Goal: Book appointment/travel/reservation

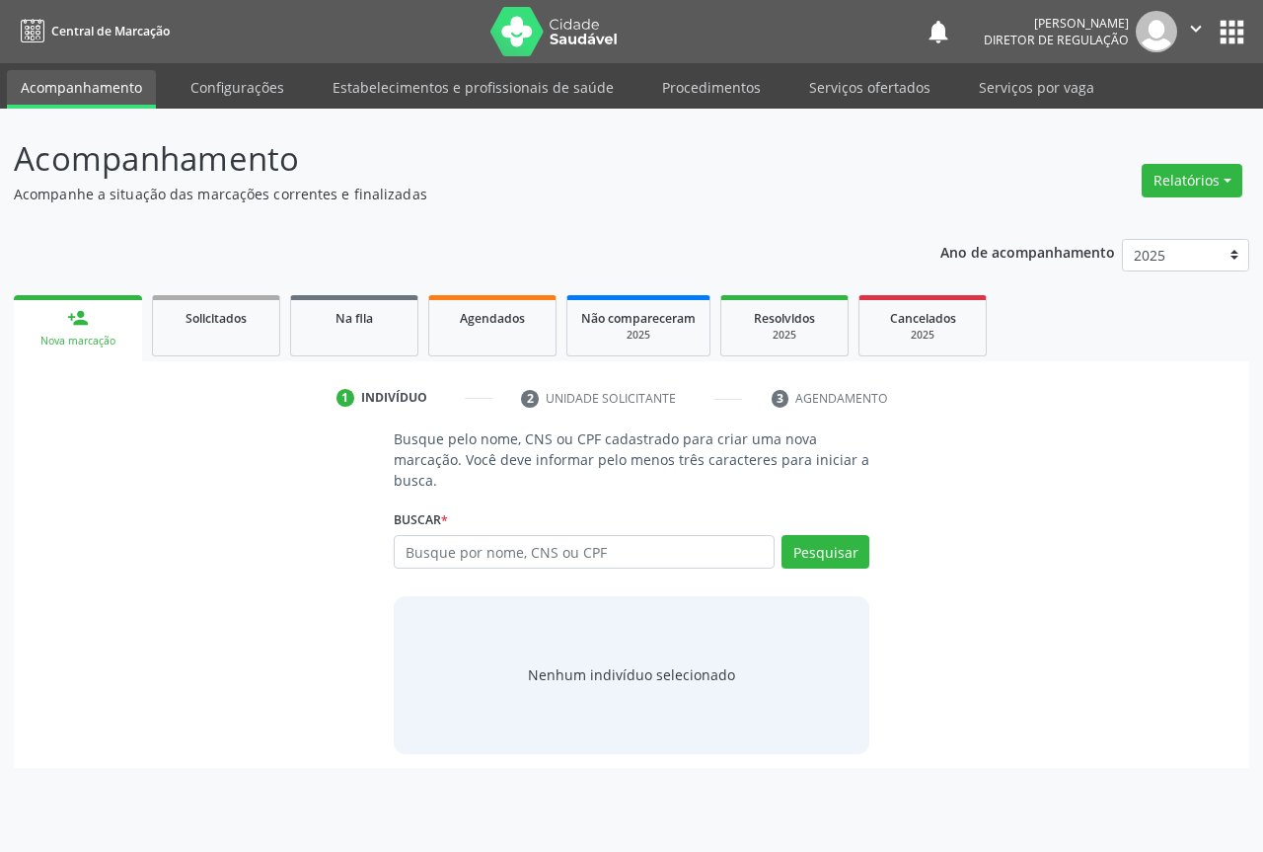
click at [487, 552] on input "text" at bounding box center [584, 552] width 381 height 34
type input "700203476640925"
click at [817, 545] on button "Pesquisar" at bounding box center [826, 552] width 88 height 34
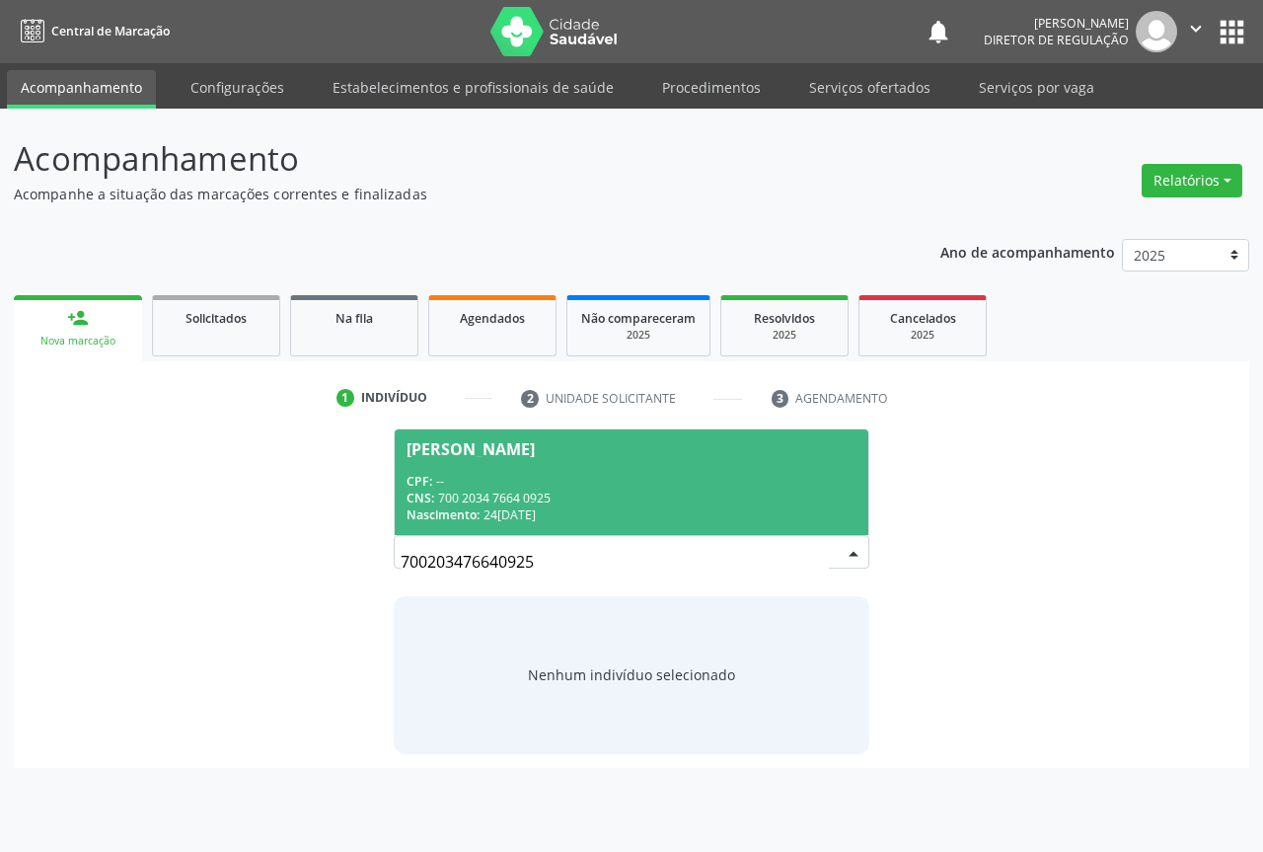
click at [531, 518] on div "Nascimento: 24[DATE]" at bounding box center [632, 514] width 450 height 17
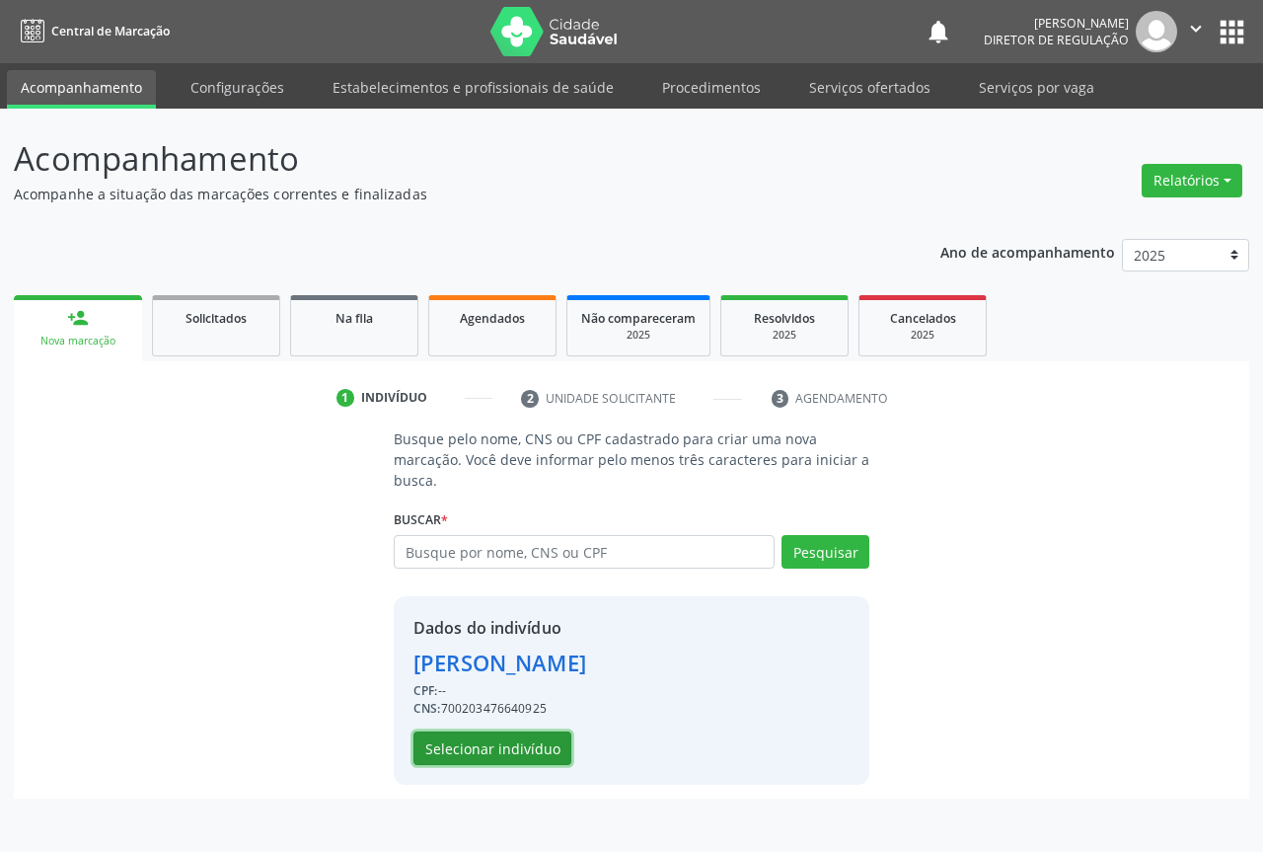
click at [474, 740] on button "Selecionar indivíduo" at bounding box center [492, 748] width 158 height 34
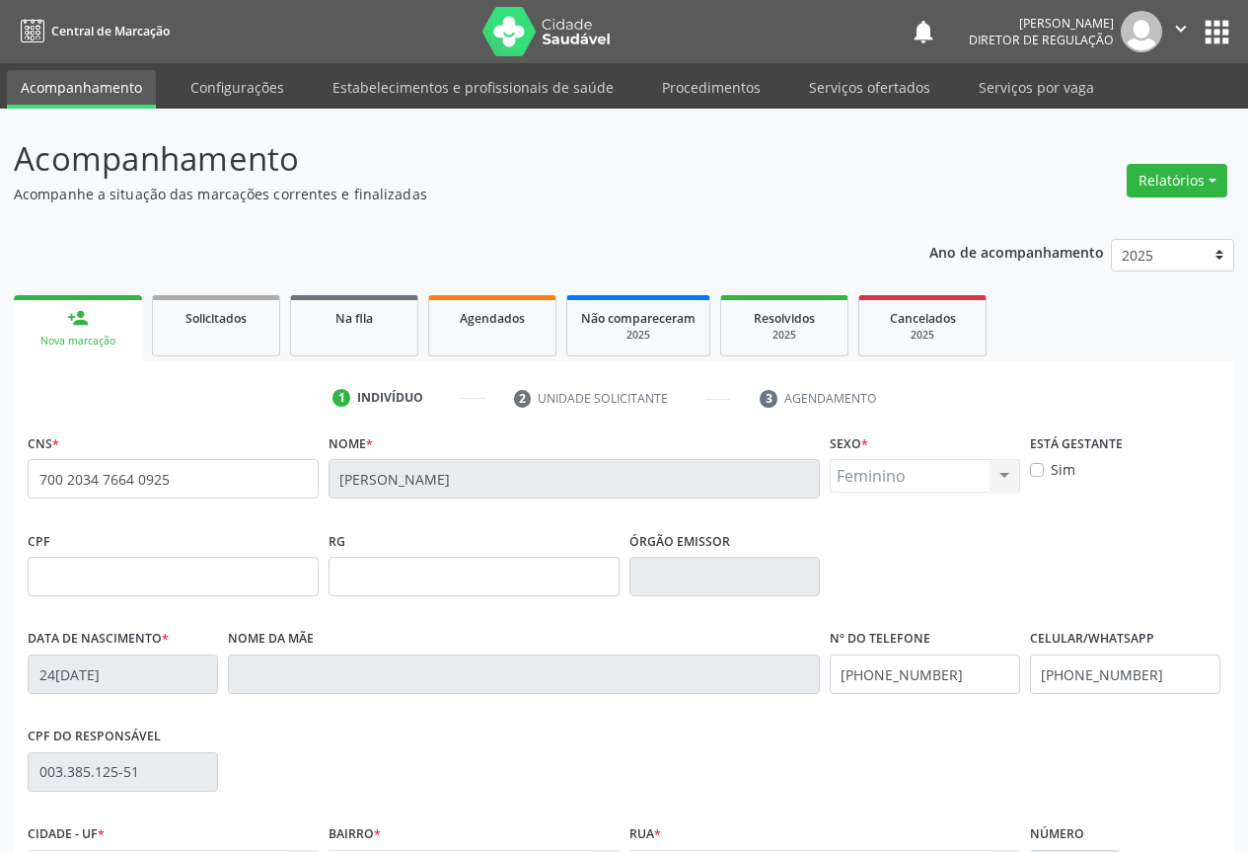
scroll to position [218, 0]
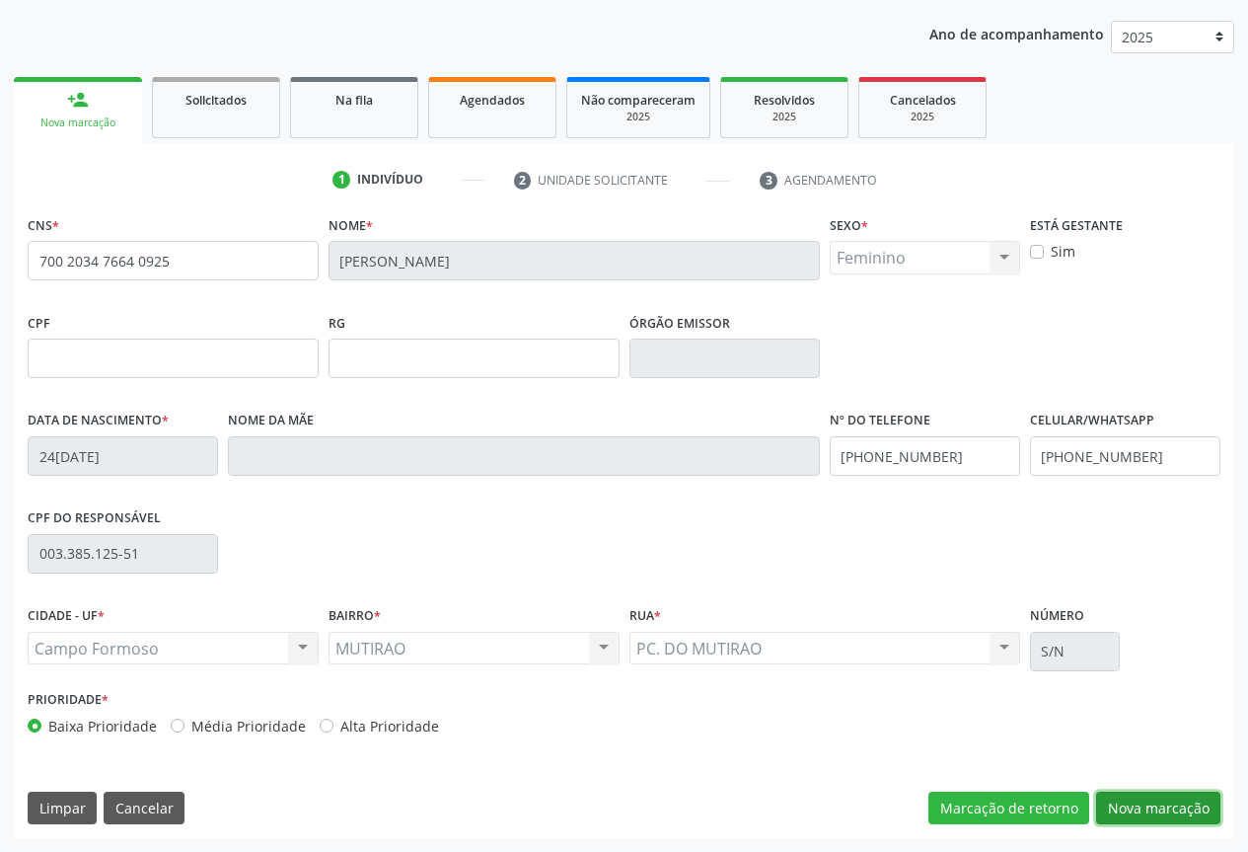
click at [1131, 799] on button "Nova marcação" at bounding box center [1158, 808] width 124 height 34
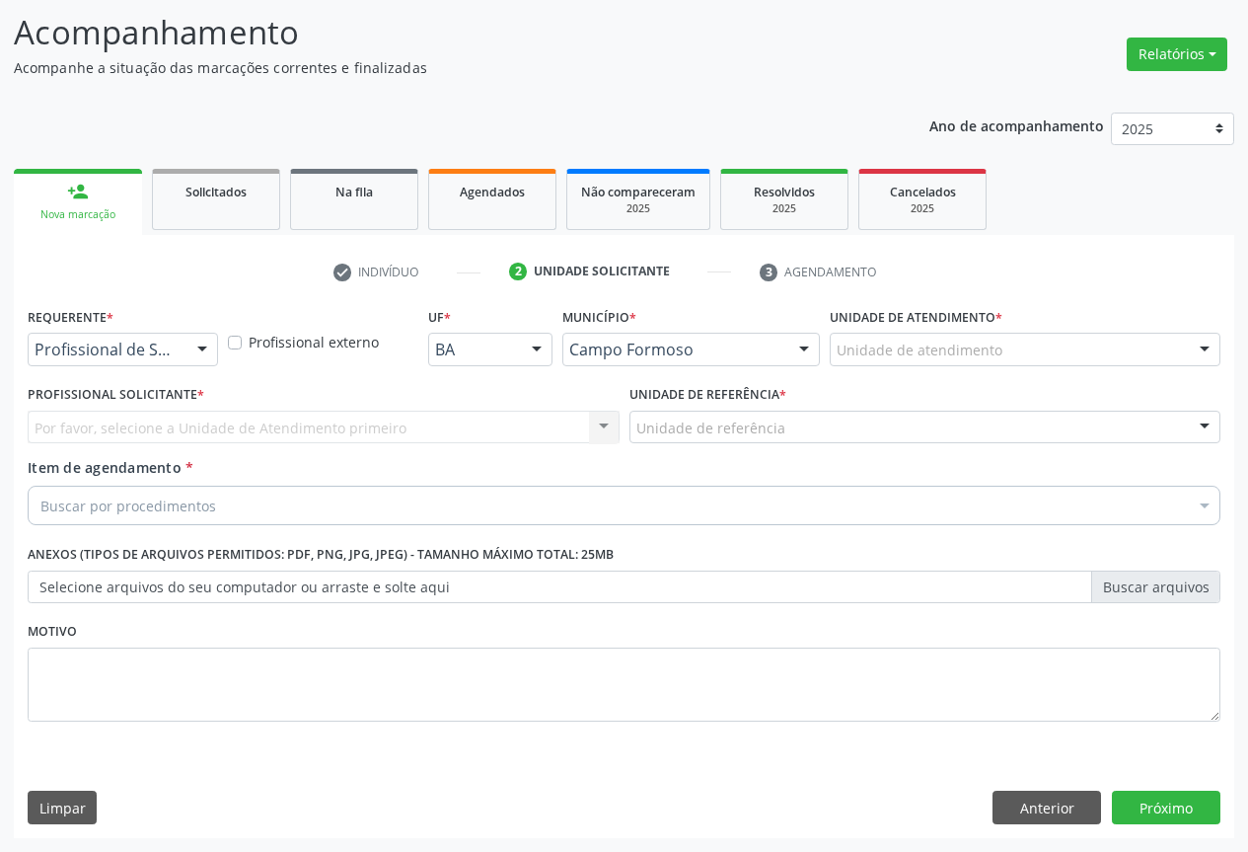
scroll to position [126, 0]
drag, startPoint x: 167, startPoint y: 363, endPoint x: 166, endPoint y: 407, distance: 43.4
click at [167, 365] on div "Profissional de Saúde Profissional de Saúde Paciente Nenhum resultado encontrad…" at bounding box center [123, 350] width 190 height 34
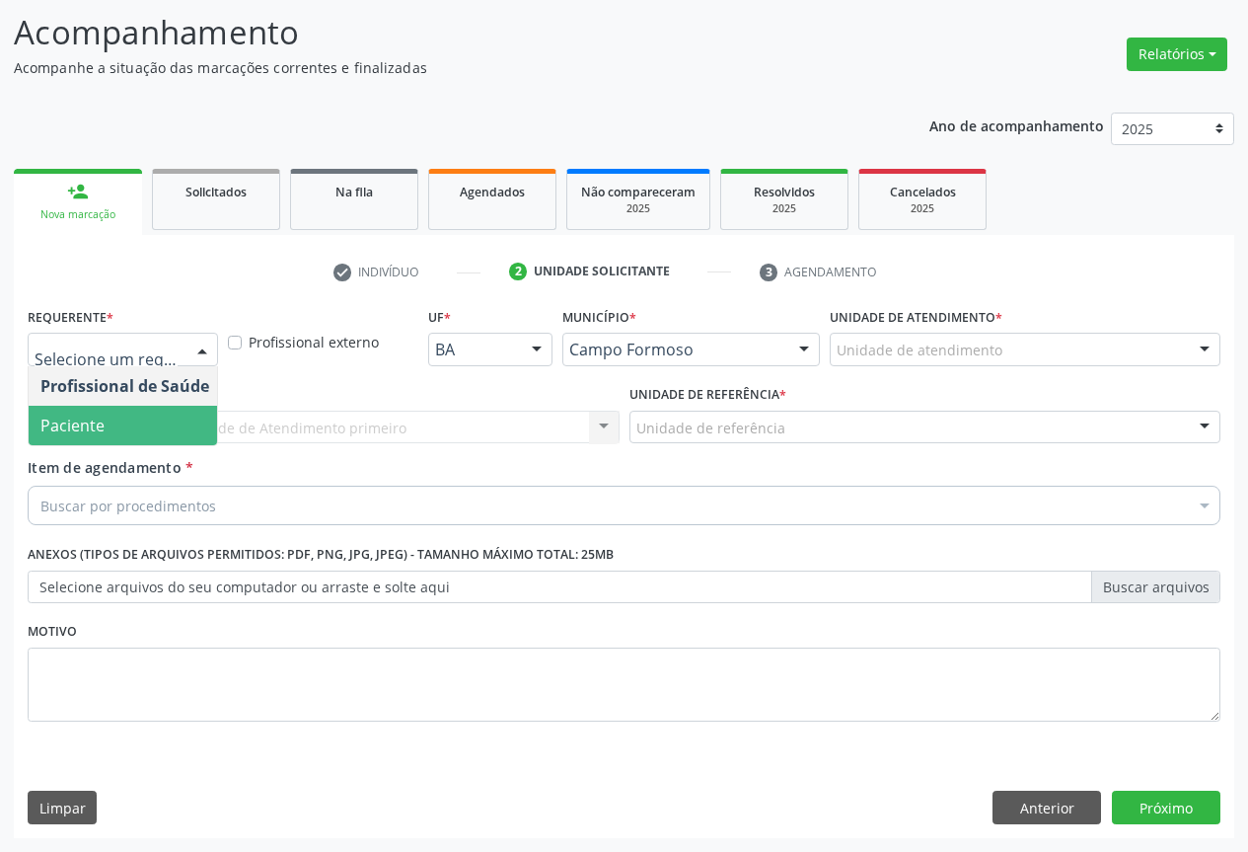
drag, startPoint x: 166, startPoint y: 420, endPoint x: 351, endPoint y: 420, distance: 185.5
click at [166, 421] on span "Paciente" at bounding box center [125, 425] width 192 height 39
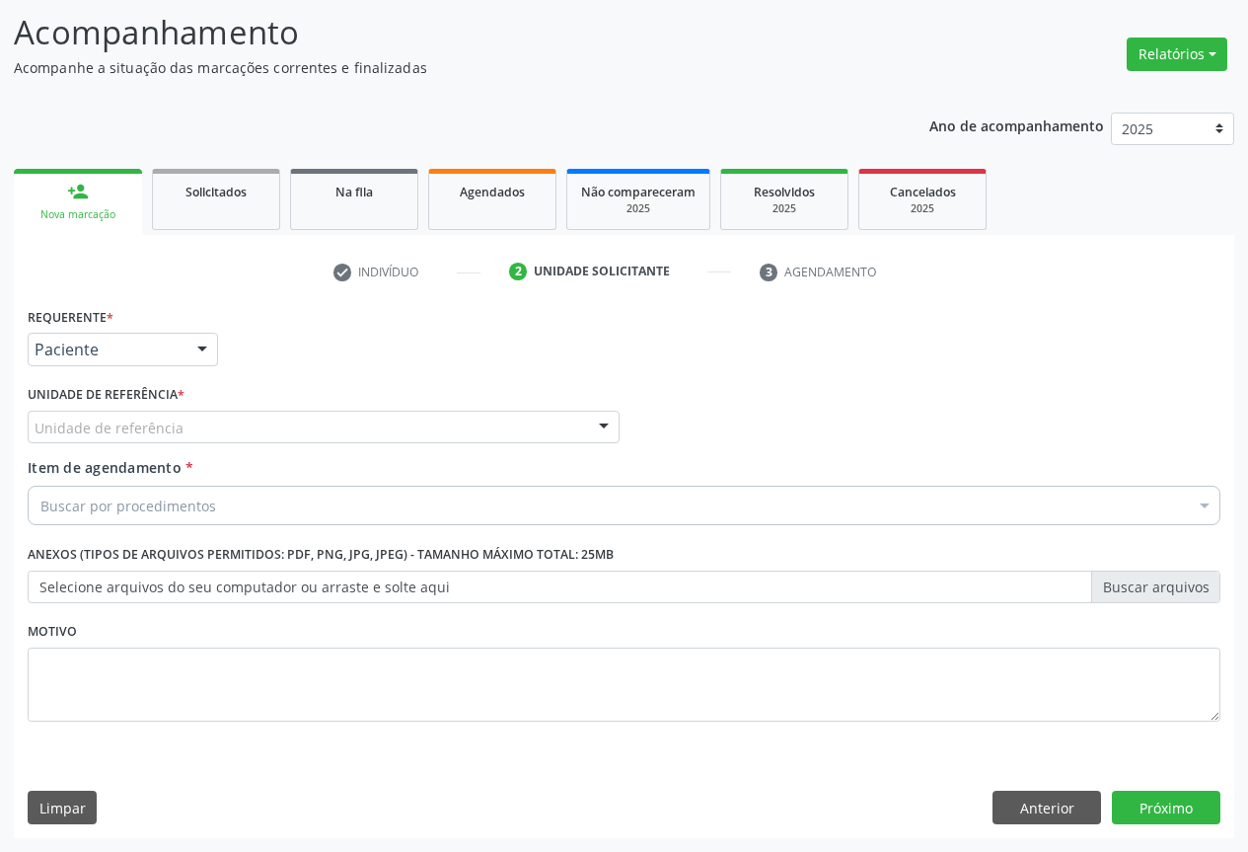
drag, startPoint x: 351, startPoint y: 420, endPoint x: 344, endPoint y: 463, distance: 43.0
click at [351, 422] on div "Unidade de referência" at bounding box center [324, 428] width 592 height 34
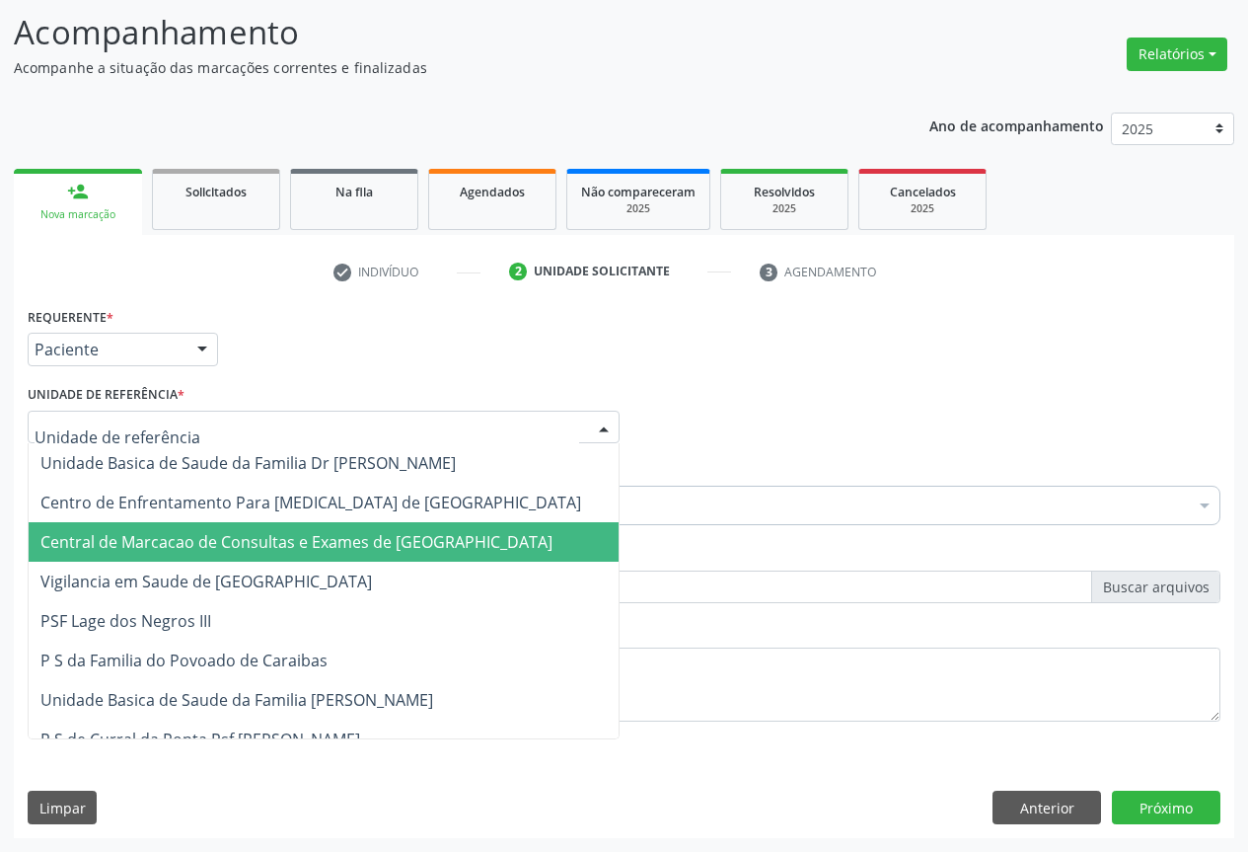
drag, startPoint x: 338, startPoint y: 511, endPoint x: 336, endPoint y: 532, distance: 20.8
click at [336, 532] on span "Central de Marcacao de Consultas e Exames de [GEOGRAPHIC_DATA]" at bounding box center [296, 542] width 512 height 22
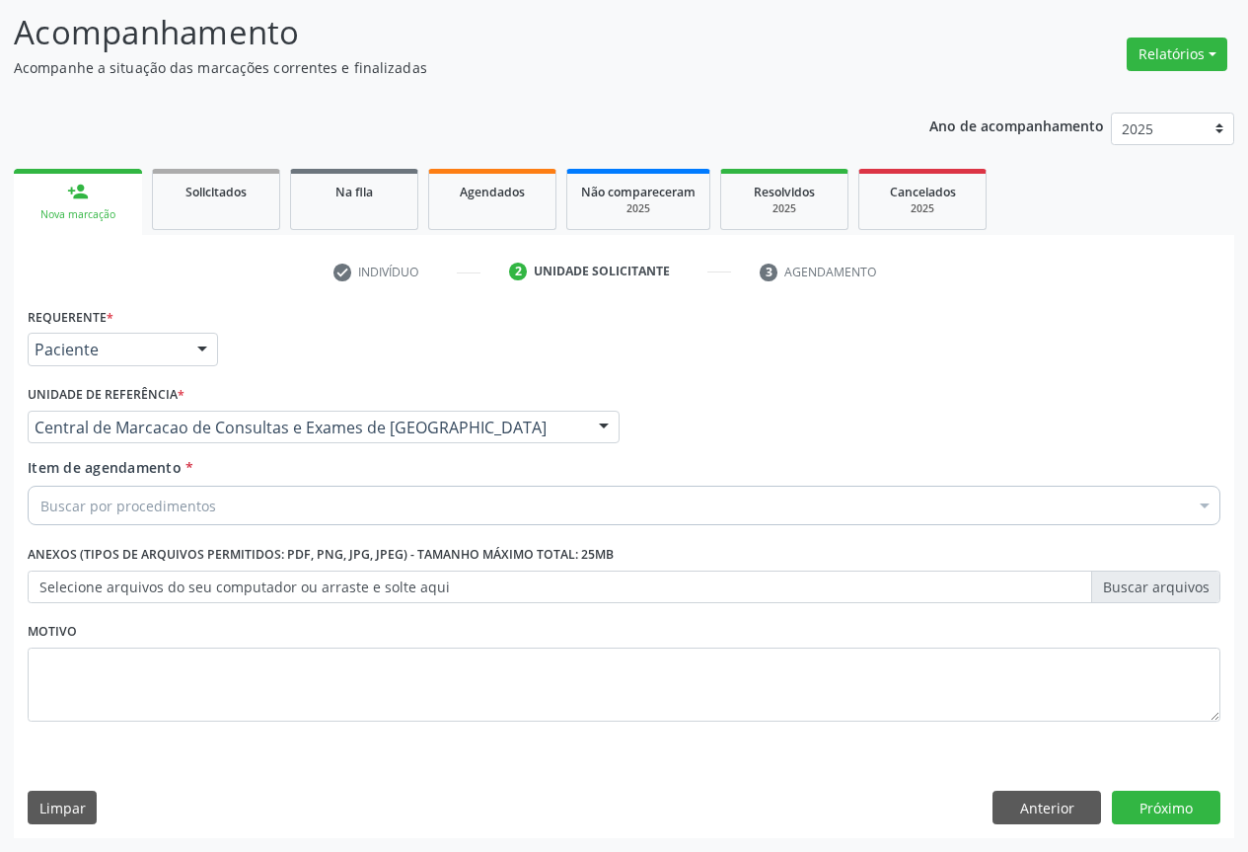
click at [379, 515] on div "Buscar por procedimentos" at bounding box center [624, 505] width 1193 height 39
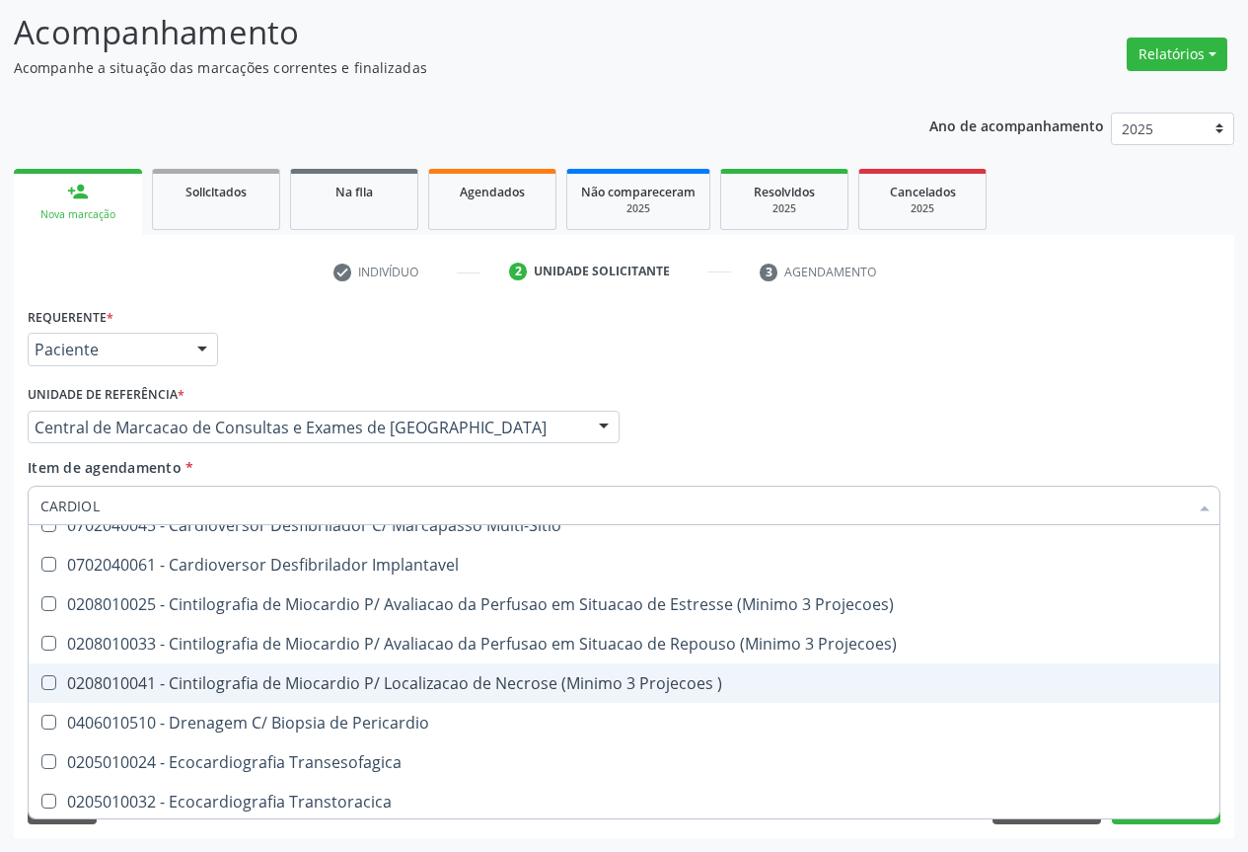
scroll to position [0, 0]
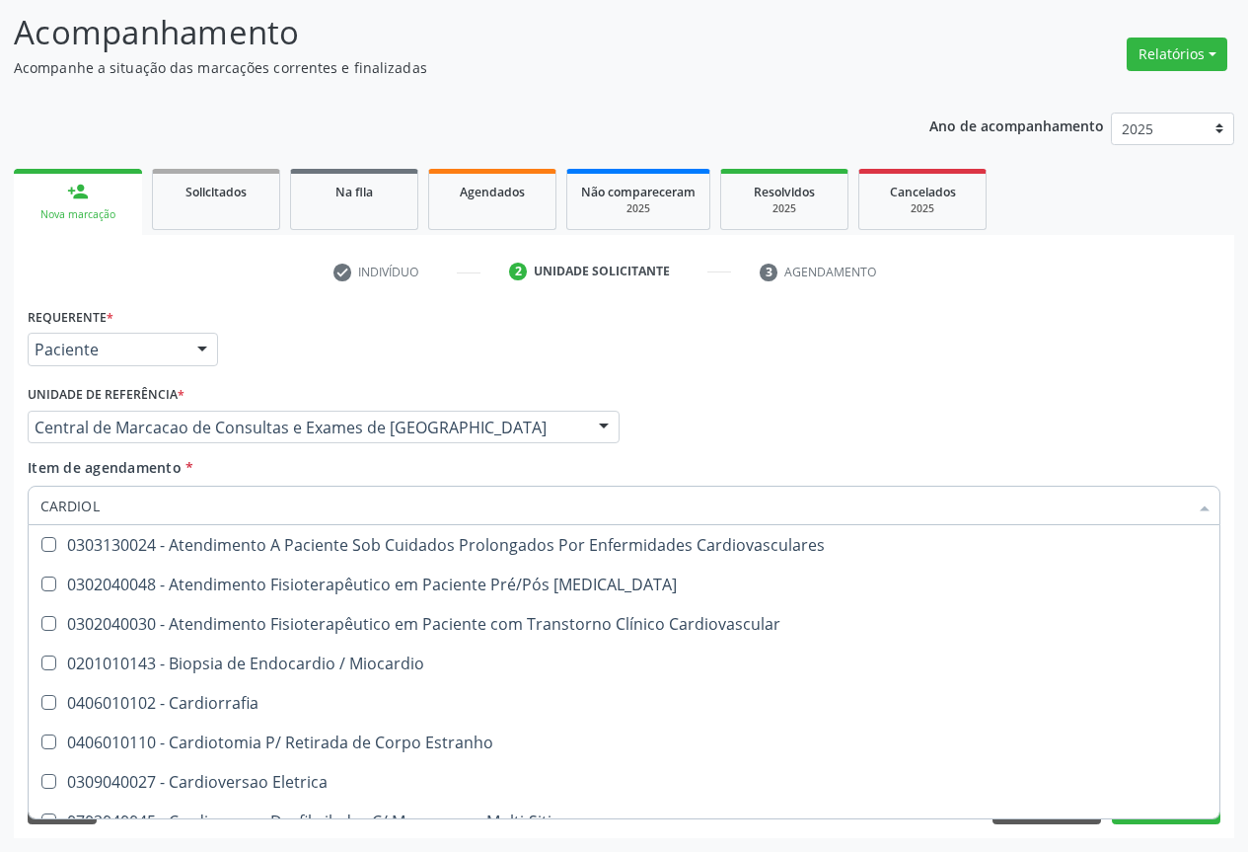
type input "CARDIOLO"
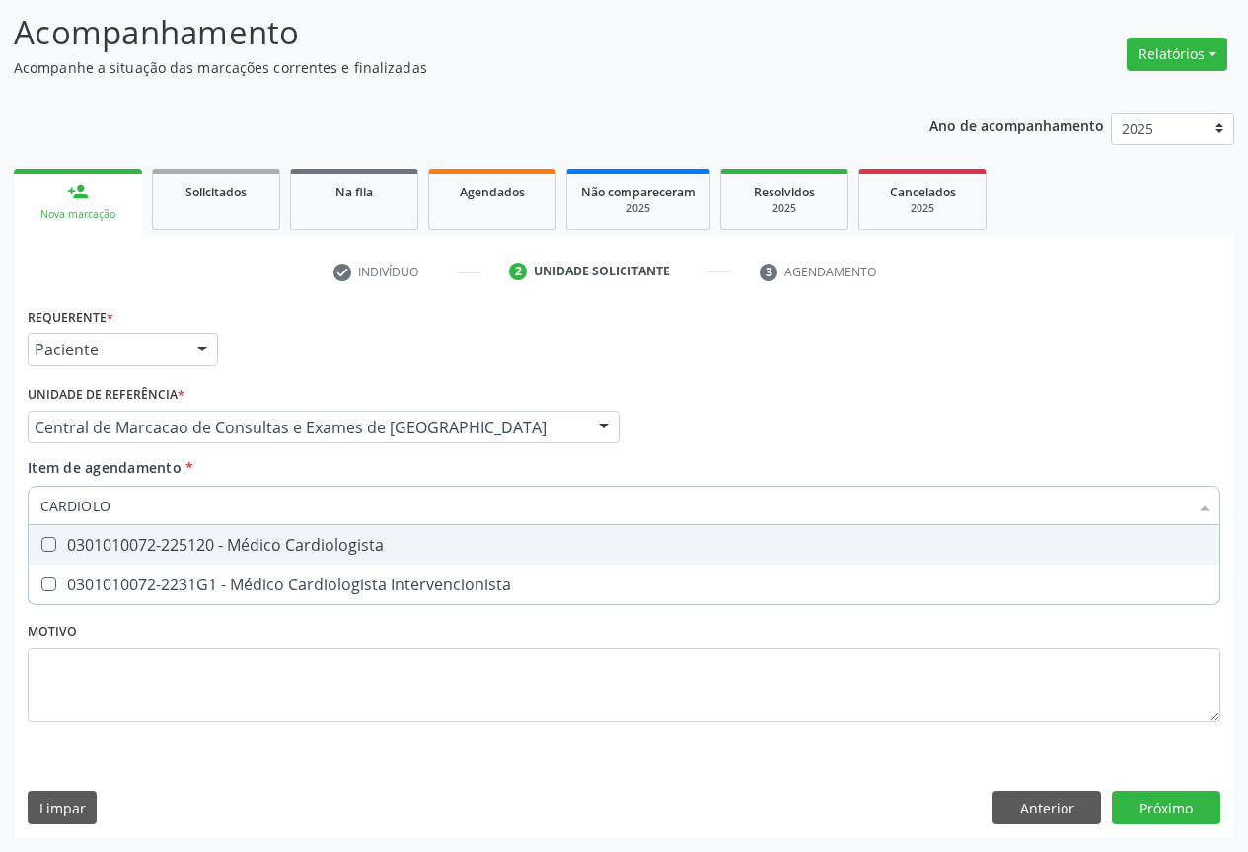
click at [378, 544] on div "0301010072-225120 - Médico Cardiologista" at bounding box center [623, 545] width 1167 height 16
checkbox Cardiologista "true"
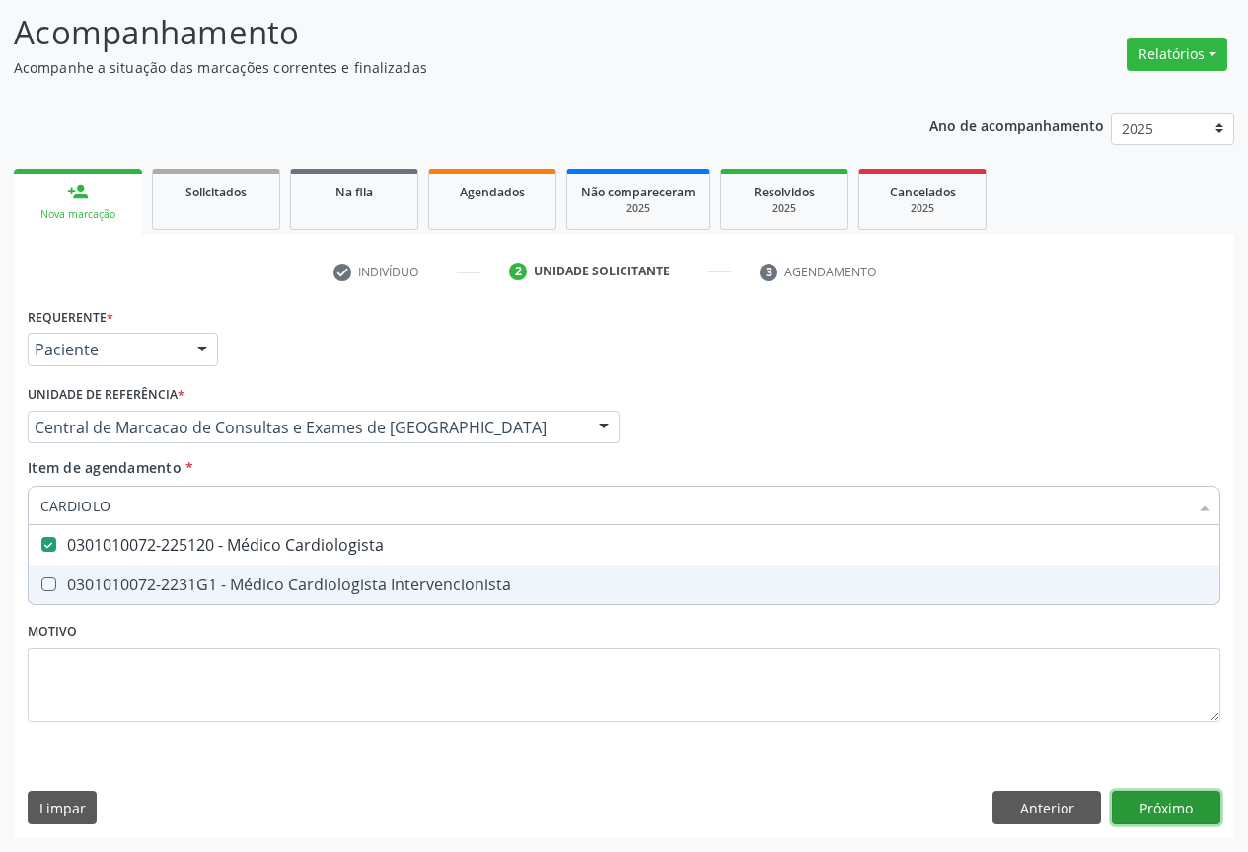
click at [1150, 807] on div "Requerente * Paciente Profissional de Saúde Paciente Nenhum resultado encontrad…" at bounding box center [624, 570] width 1221 height 536
checkbox Intervencionista "true"
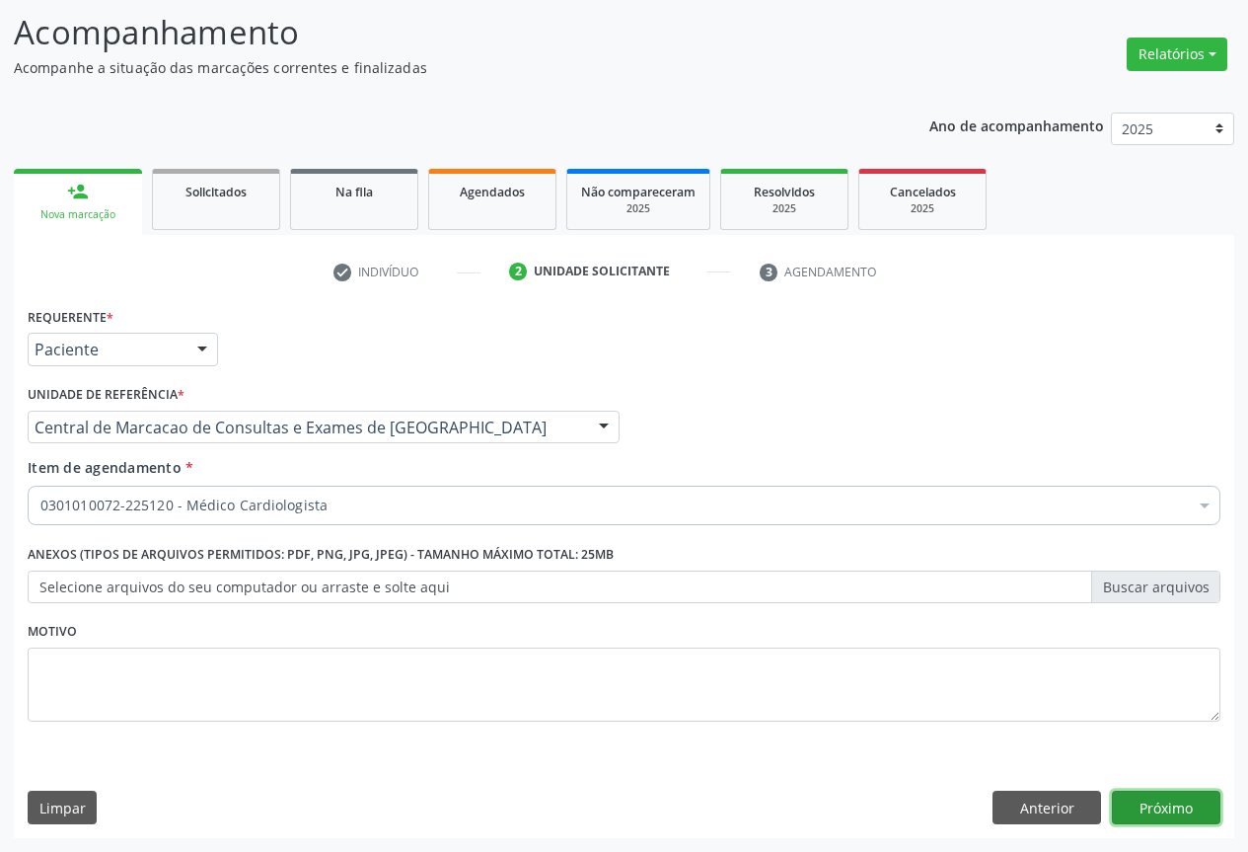
click at [1154, 817] on button "Próximo" at bounding box center [1166, 807] width 109 height 34
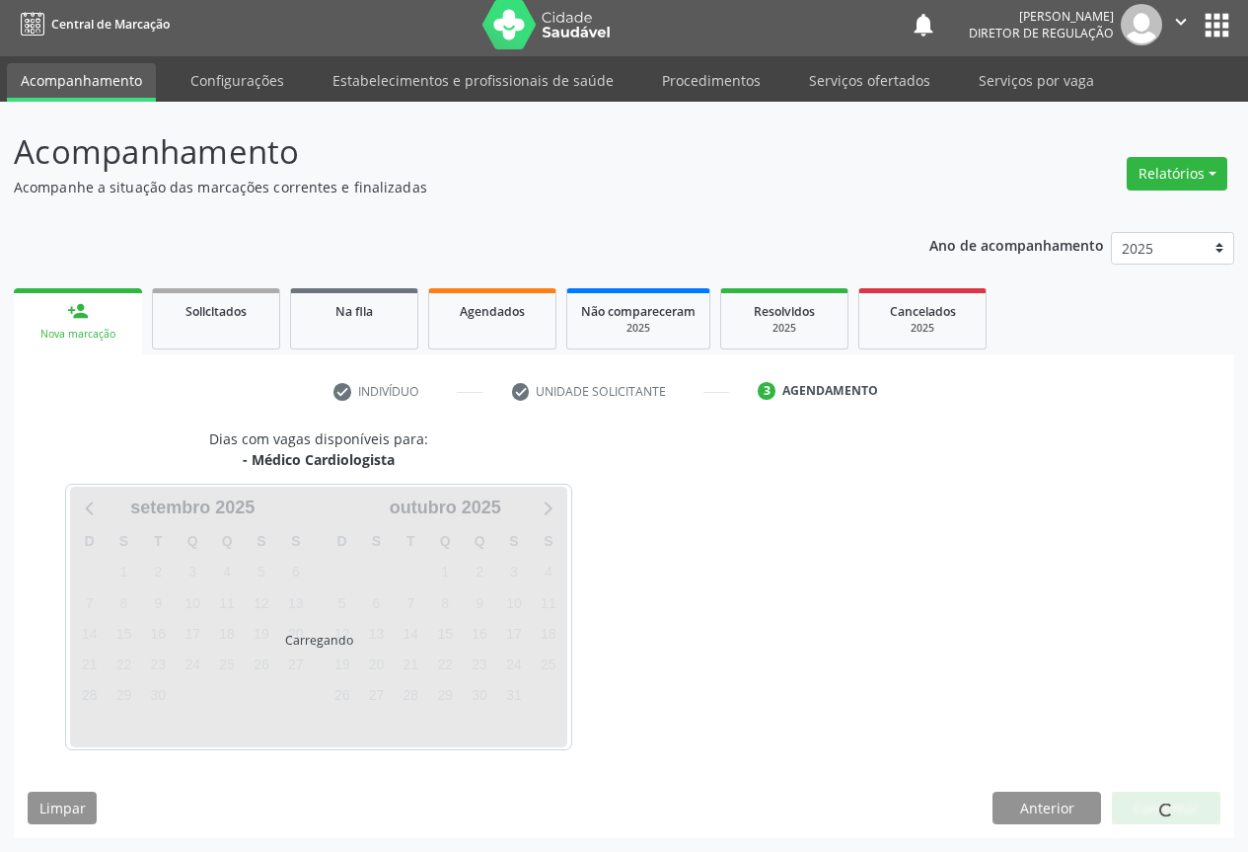
scroll to position [7, 0]
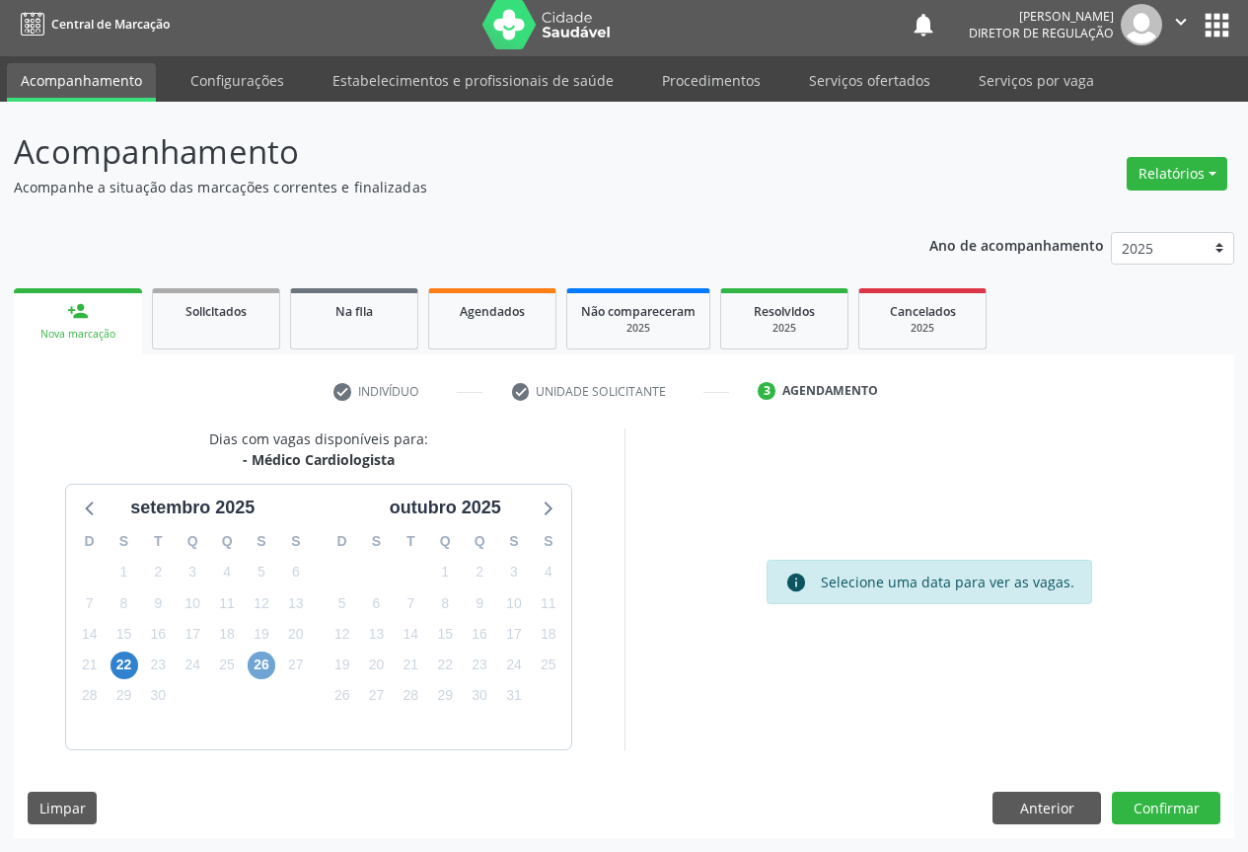
click at [263, 678] on span "26" at bounding box center [262, 665] width 28 height 28
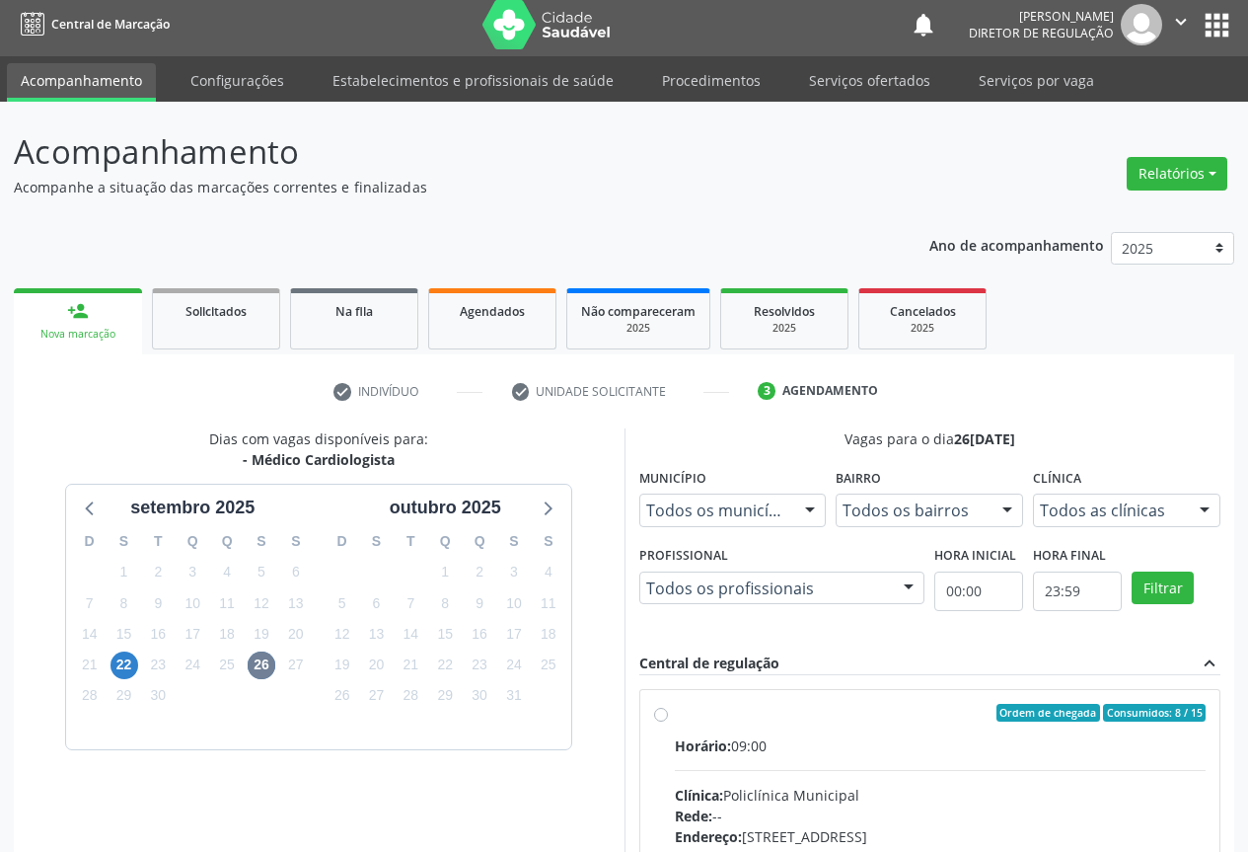
click at [835, 739] on div "Horário: 09:00" at bounding box center [941, 745] width 532 height 21
click at [668, 721] on input "Ordem de chegada Consumidos: 8 / 15 Horário: 09:00 Clínica: Policlínica Municip…" at bounding box center [661, 713] width 14 height 18
radio input "true"
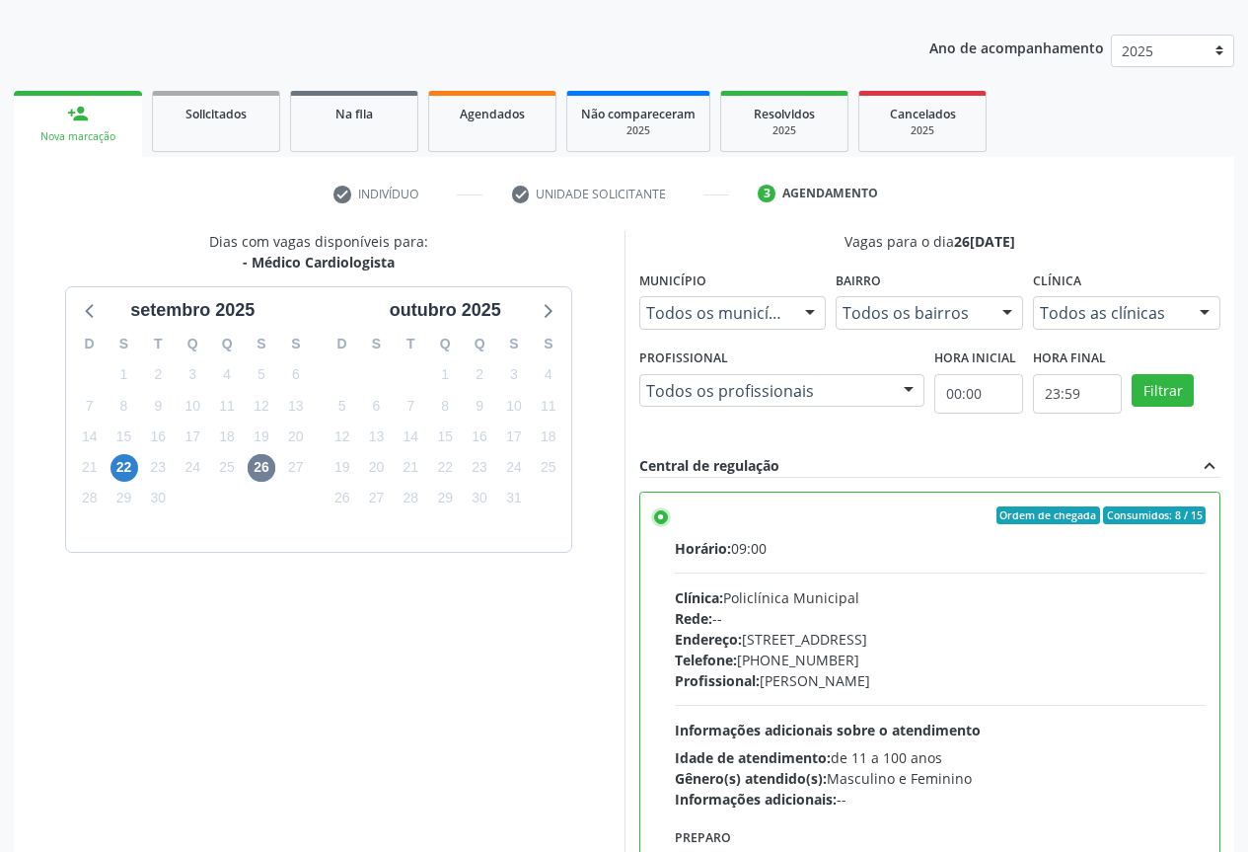
scroll to position [328, 0]
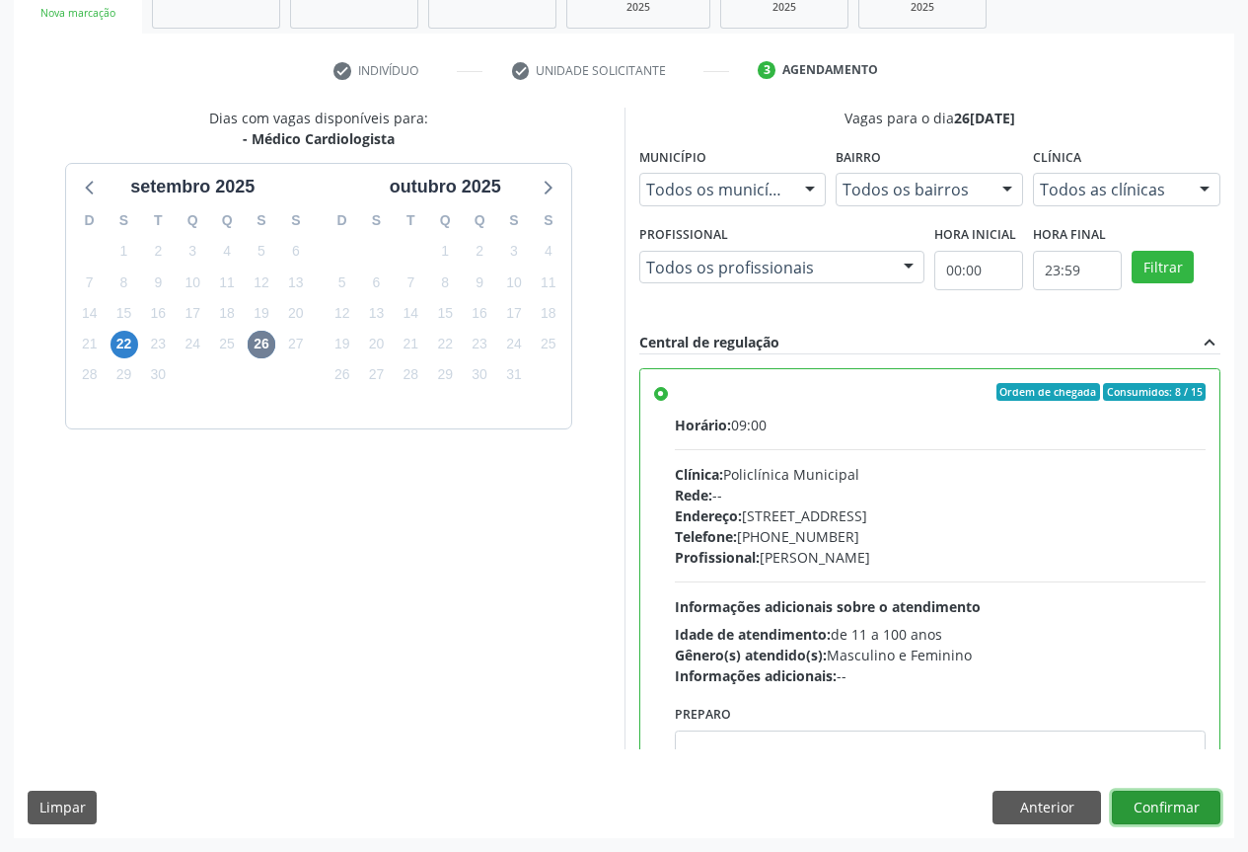
click at [1178, 808] on button "Confirmar" at bounding box center [1166, 807] width 109 height 34
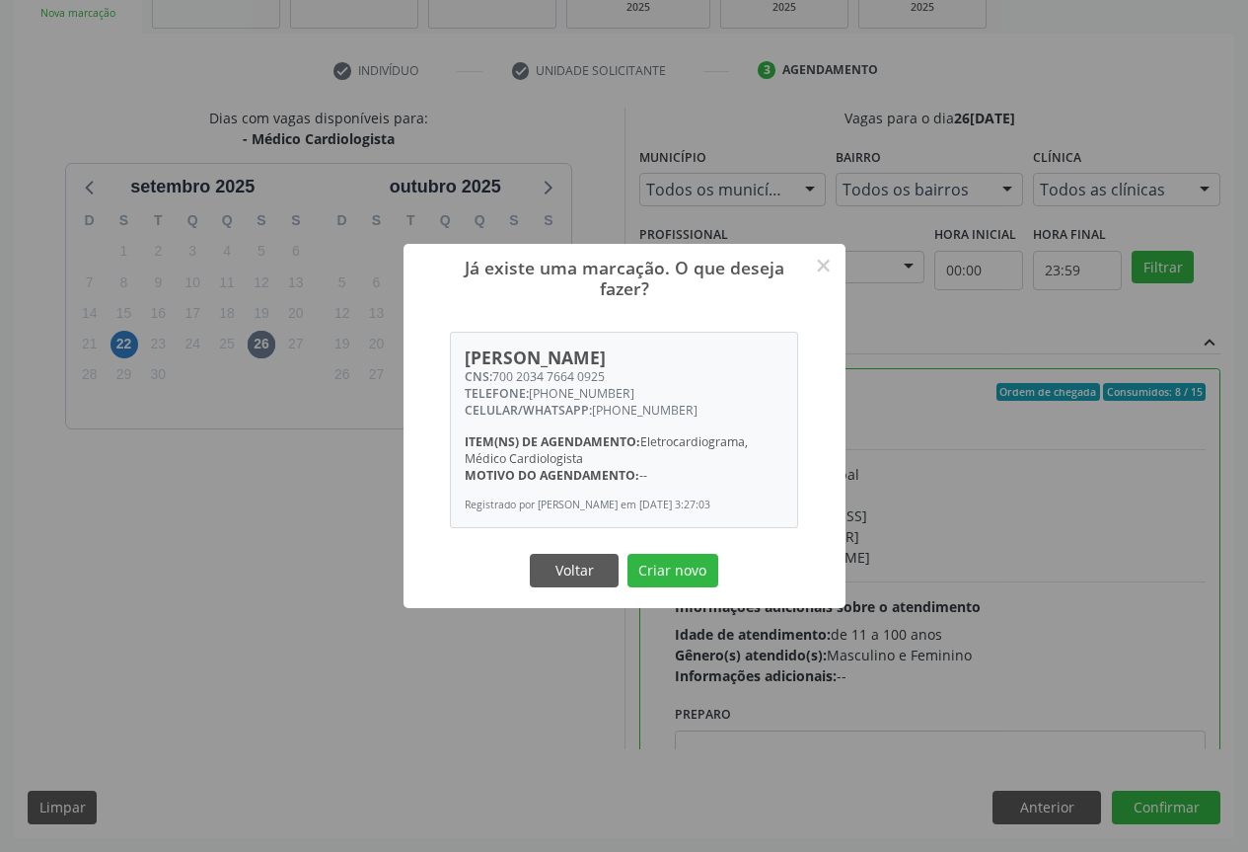
click at [628, 554] on button "Criar novo" at bounding box center [673, 571] width 91 height 34
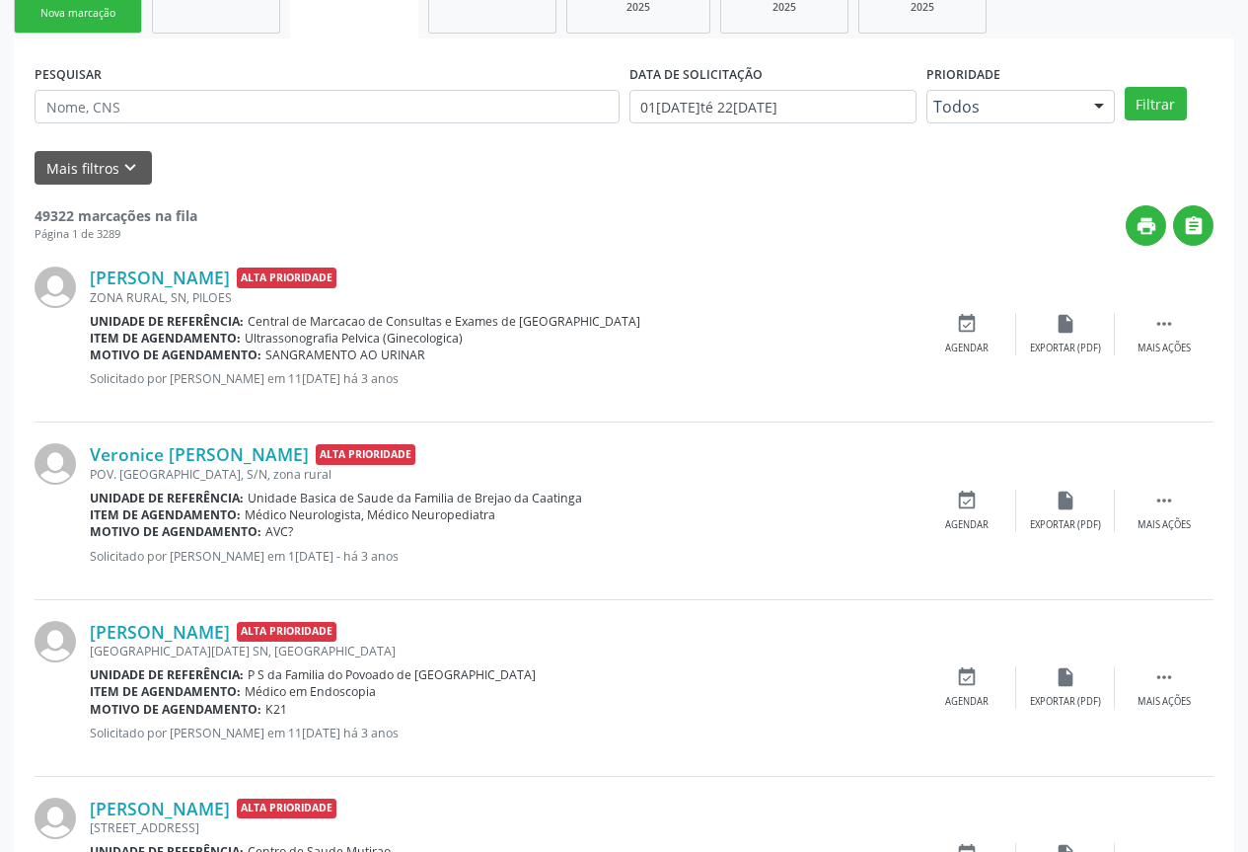
scroll to position [0, 0]
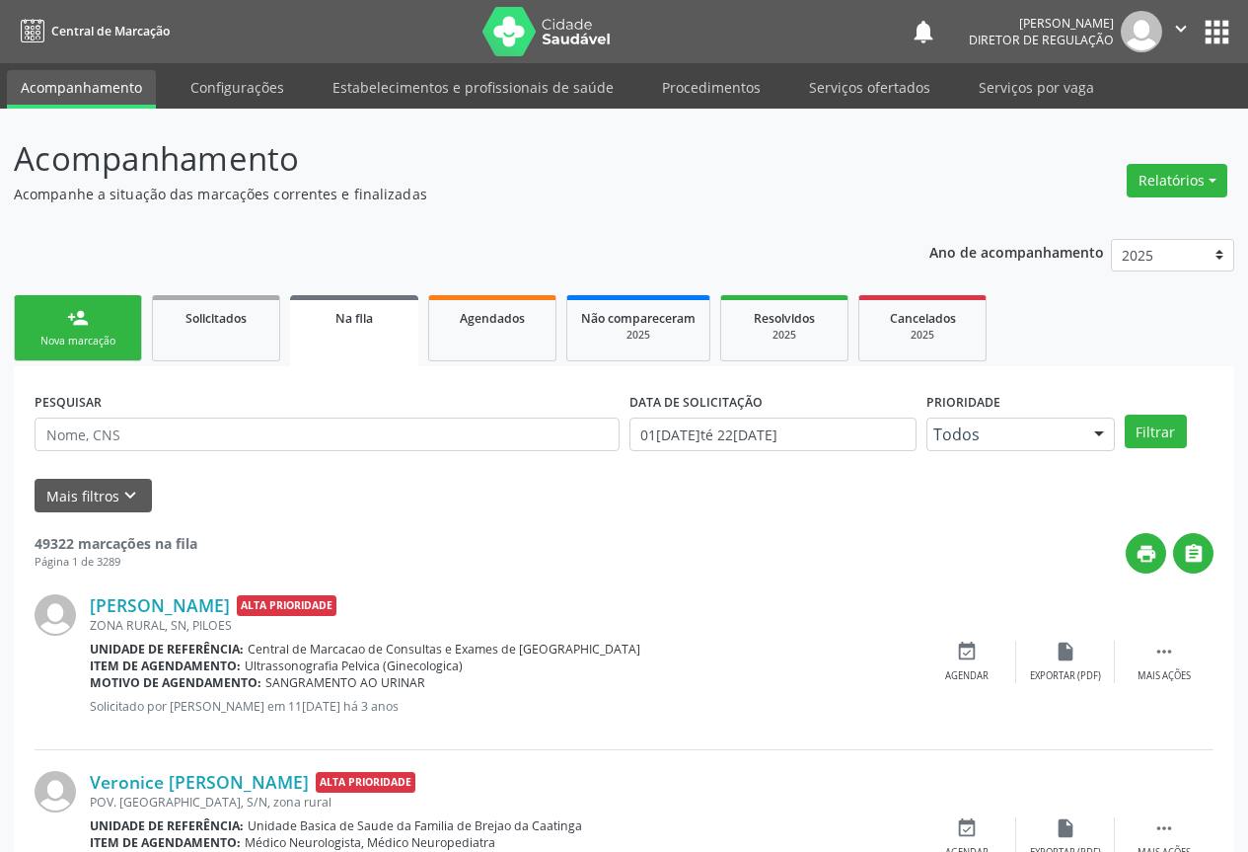
click at [102, 321] on link "person_add Nova marcação" at bounding box center [78, 328] width 128 height 66
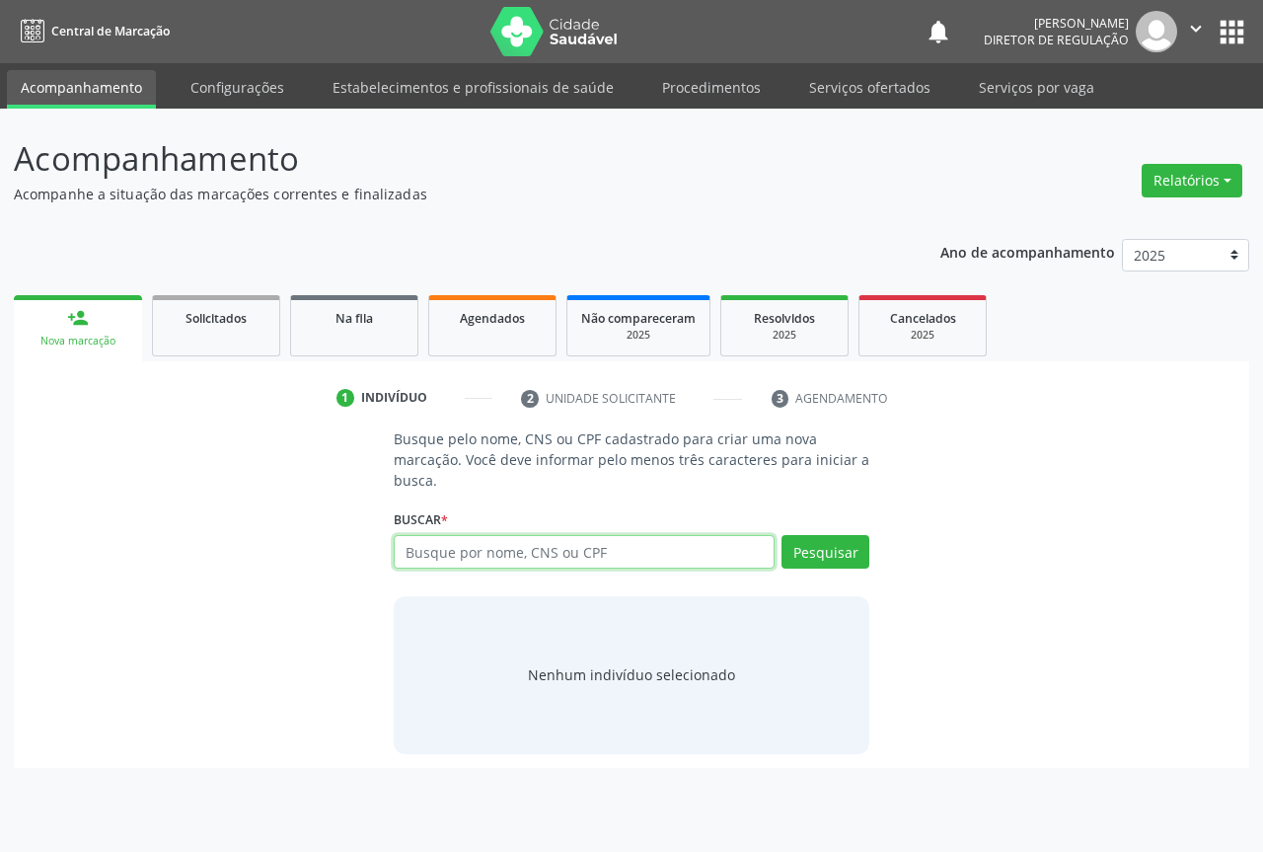
click at [445, 567] on input "text" at bounding box center [584, 552] width 381 height 34
type input "704300571137991"
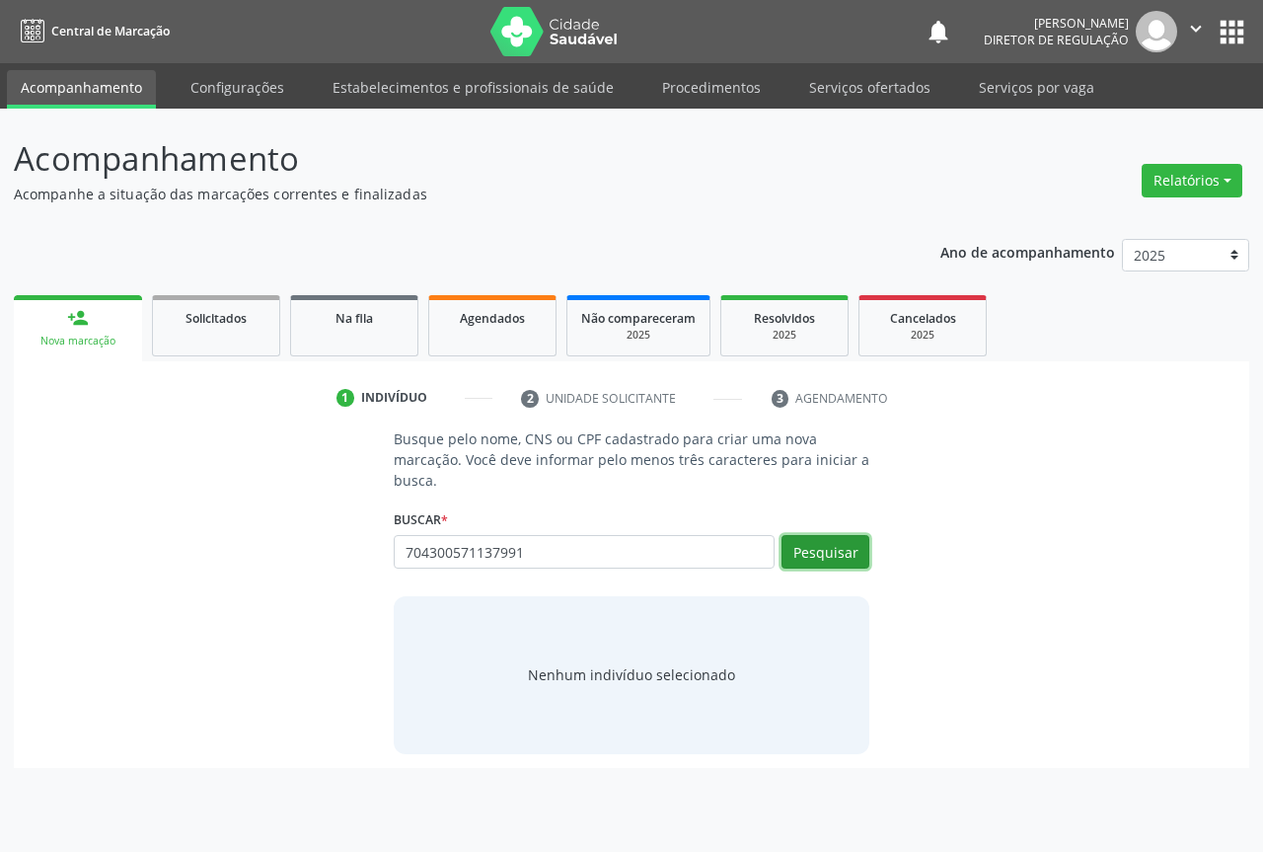
click at [804, 543] on button "Pesquisar" at bounding box center [826, 552] width 88 height 34
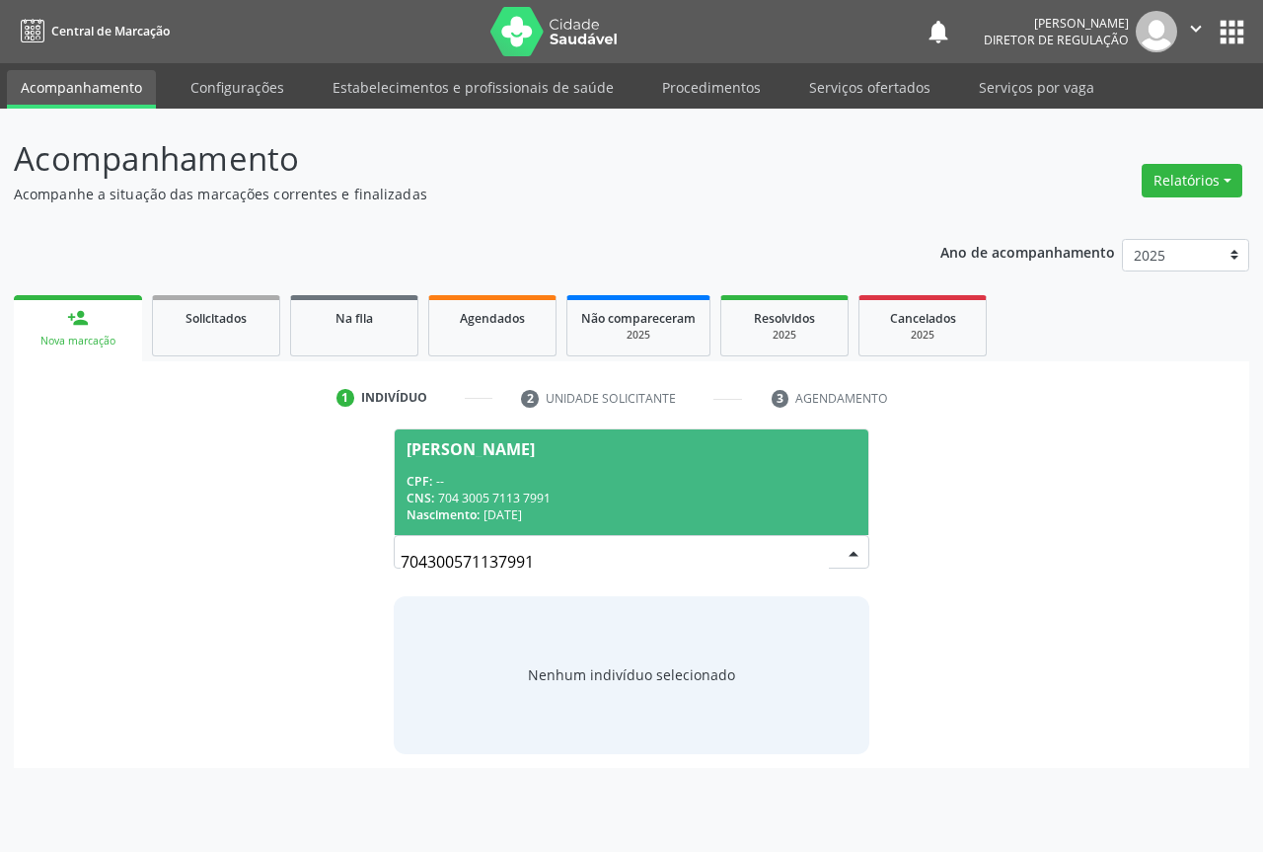
click at [441, 511] on span "Nascimento:" at bounding box center [443, 514] width 73 height 17
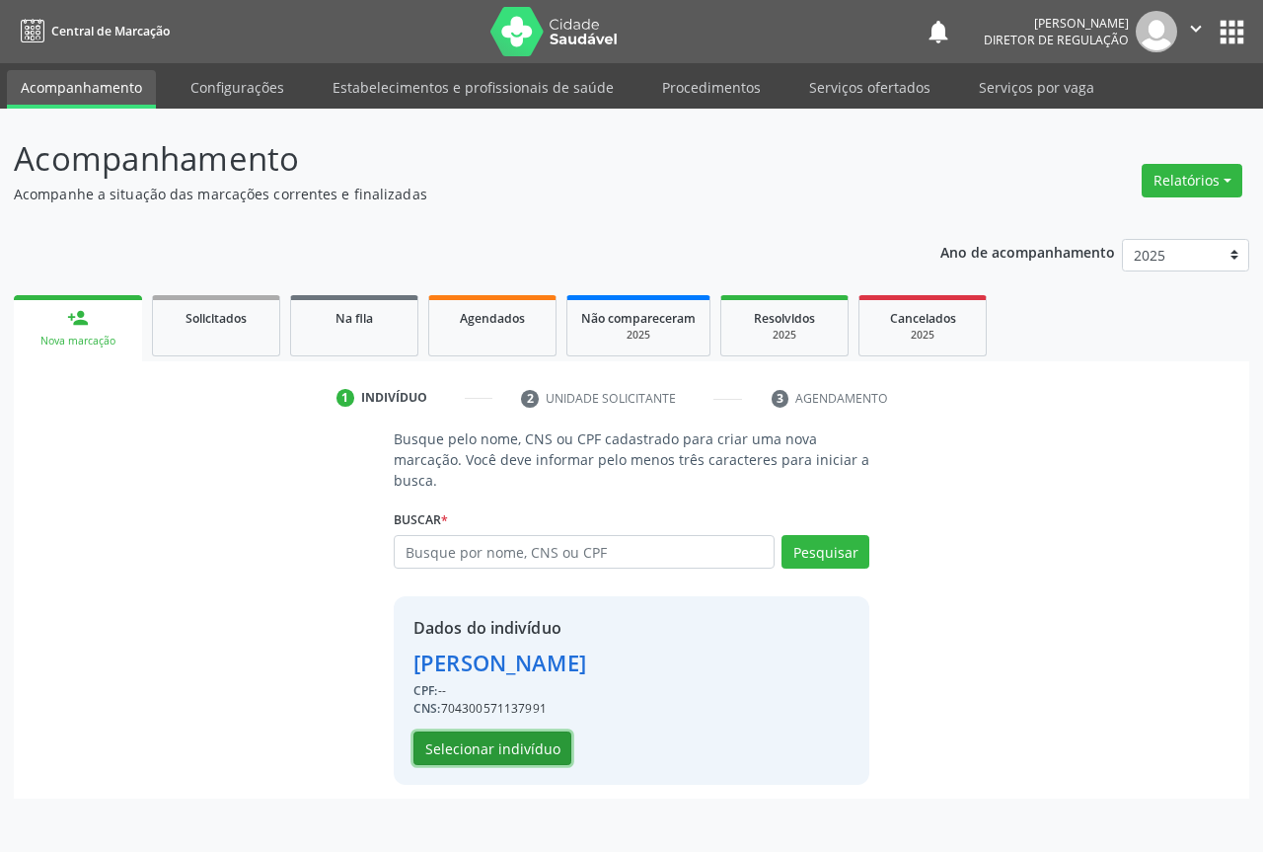
click at [543, 739] on button "Selecionar indivíduo" at bounding box center [492, 748] width 158 height 34
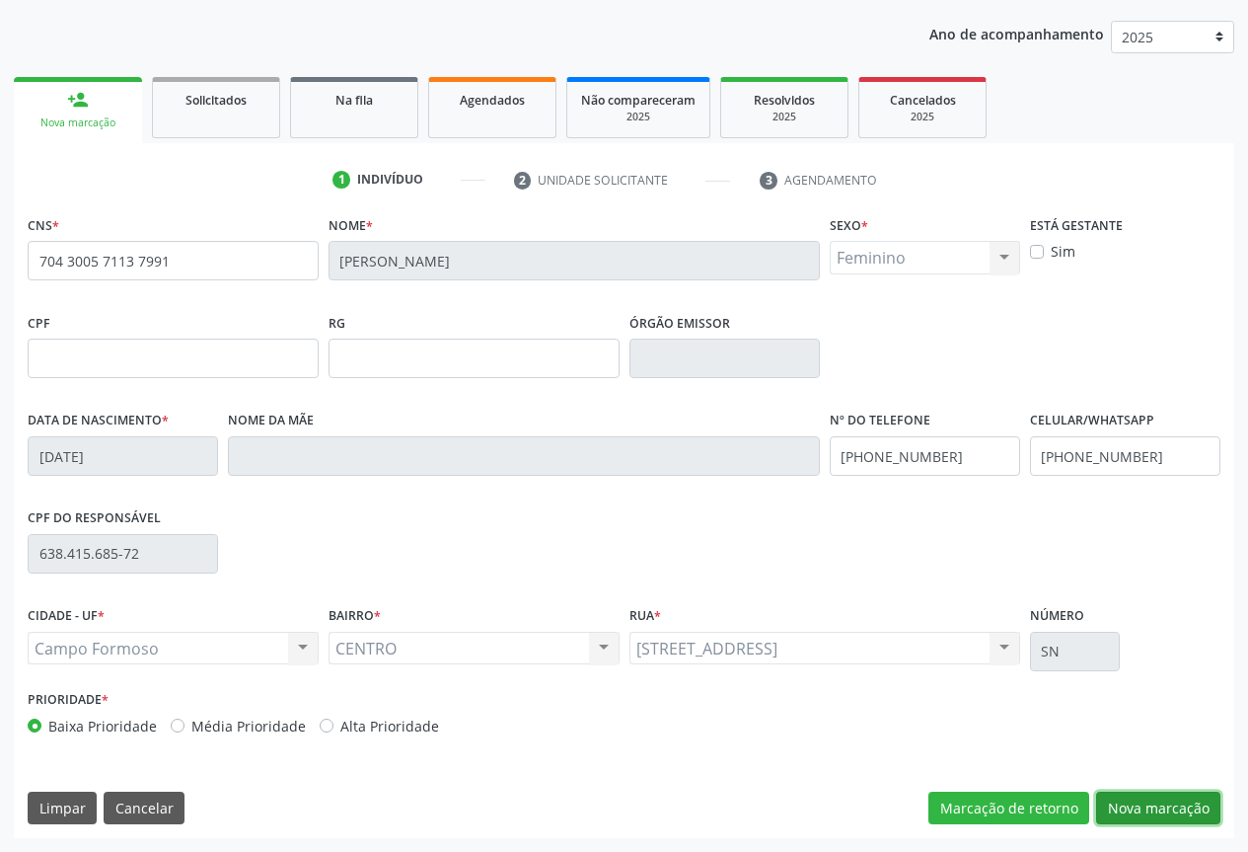
click at [1133, 809] on button "Nova marcação" at bounding box center [1158, 808] width 124 height 34
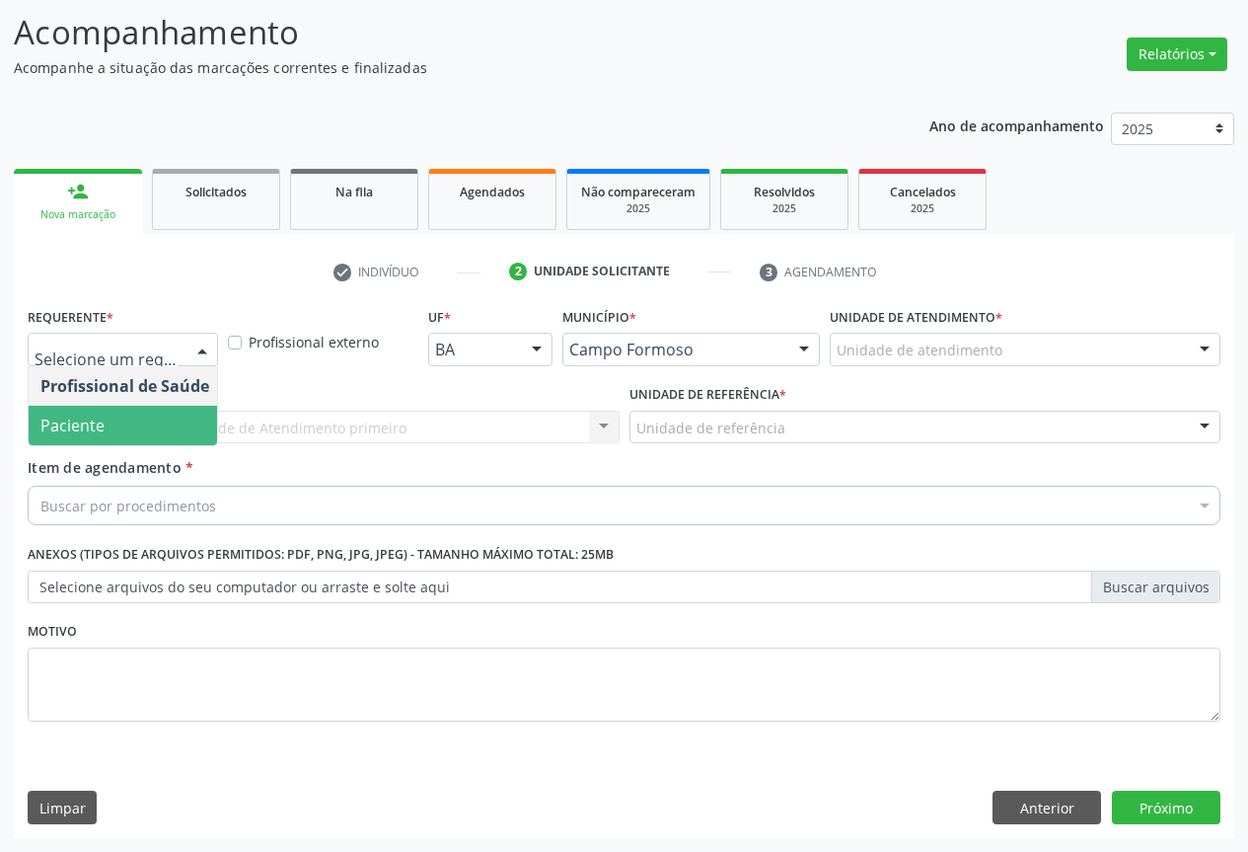
click at [156, 407] on span "Paciente" at bounding box center [125, 425] width 192 height 39
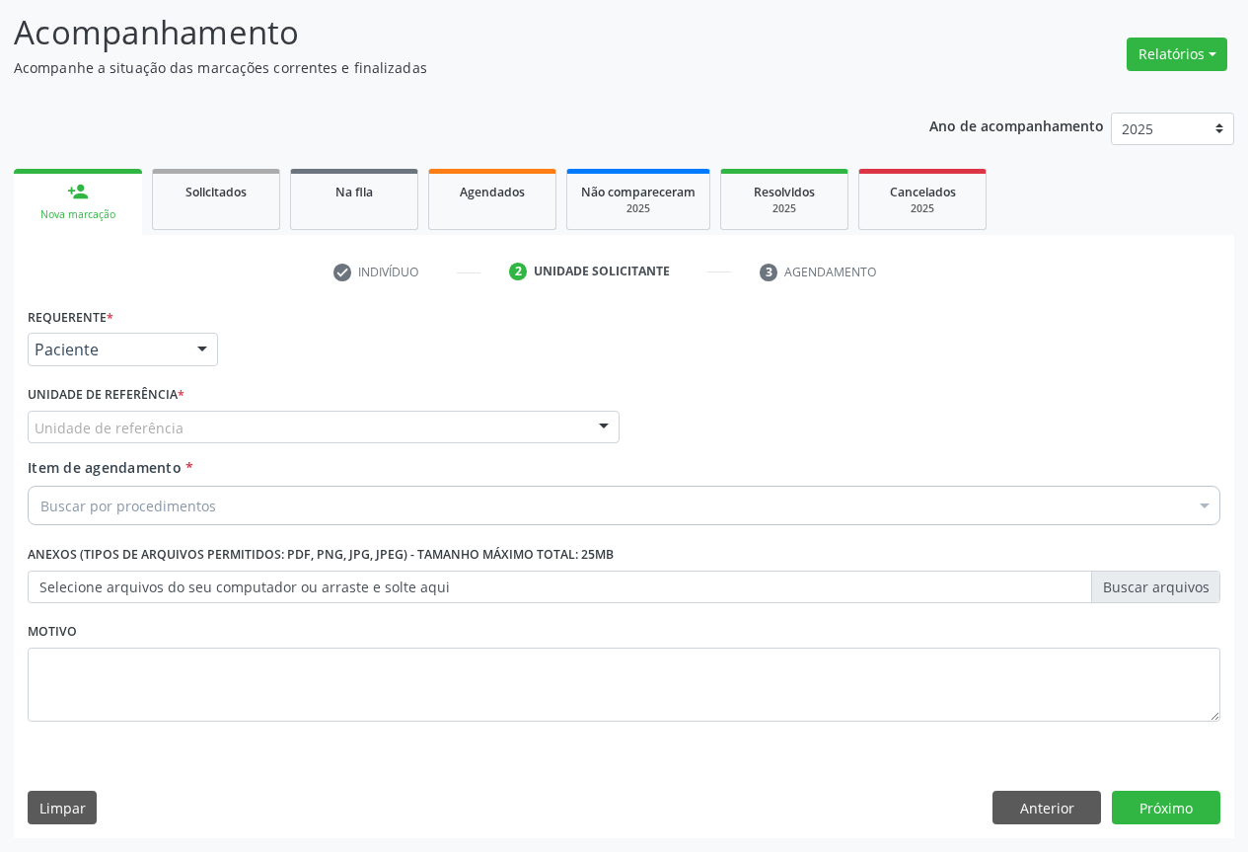
click at [250, 411] on div "Unidade de referência" at bounding box center [324, 428] width 592 height 34
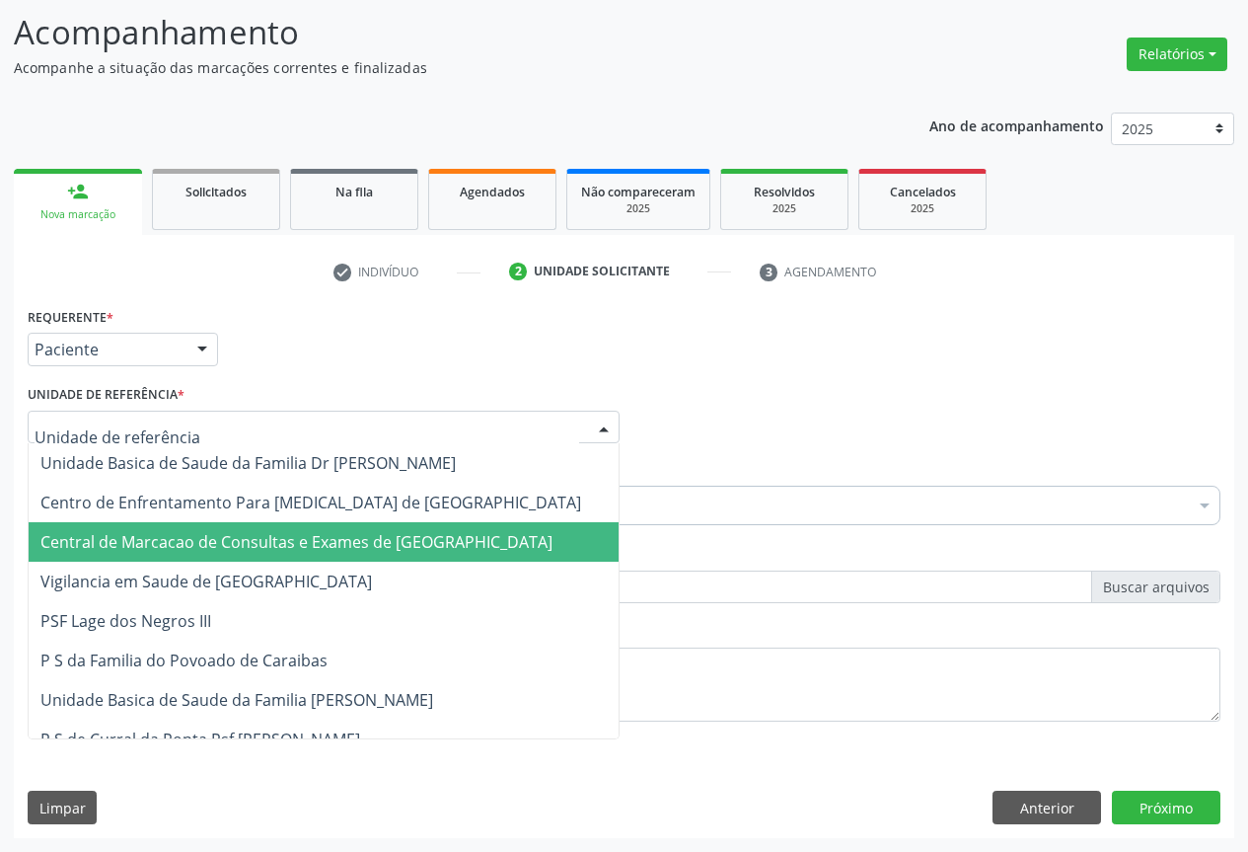
click at [249, 522] on span "Central de Marcacao de Consultas e Exames de [GEOGRAPHIC_DATA]" at bounding box center [324, 541] width 590 height 39
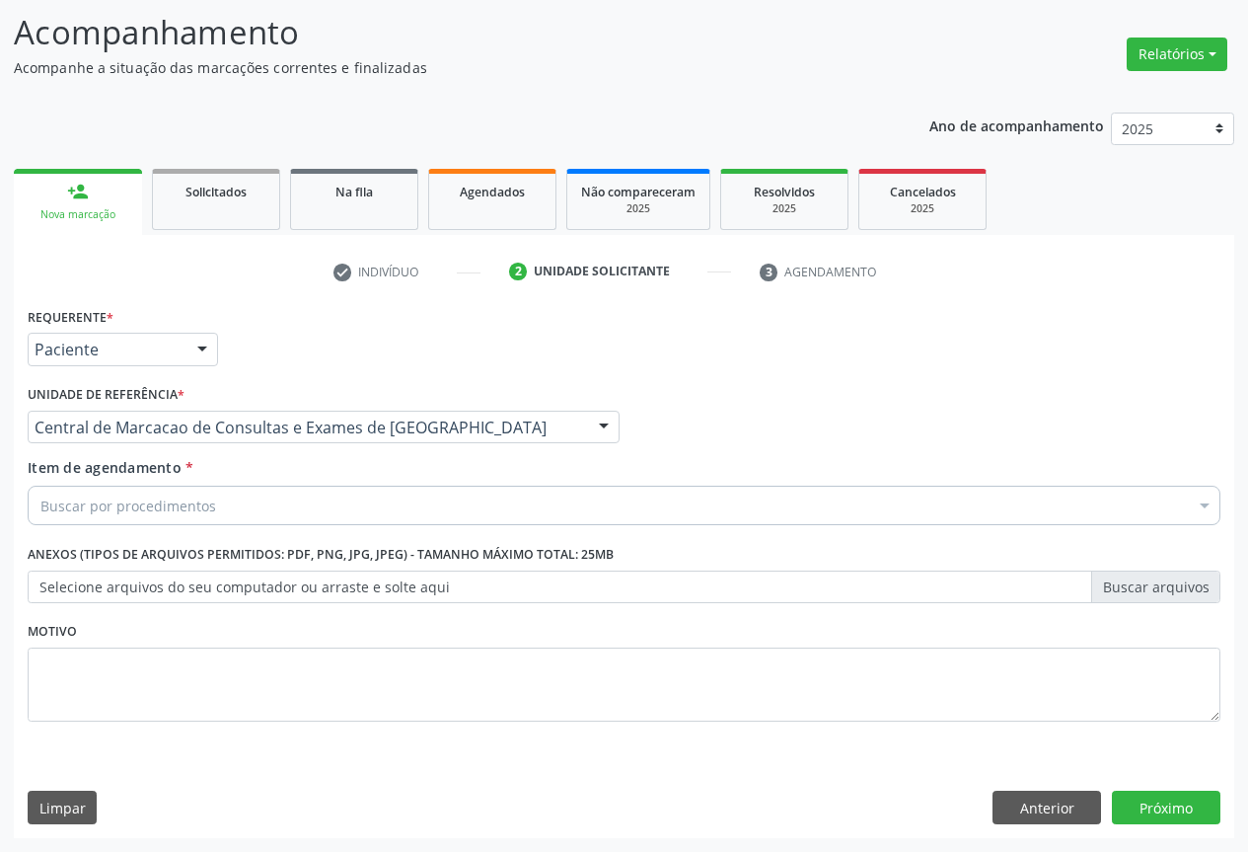
click at [293, 498] on div "Buscar por procedimentos" at bounding box center [624, 505] width 1193 height 39
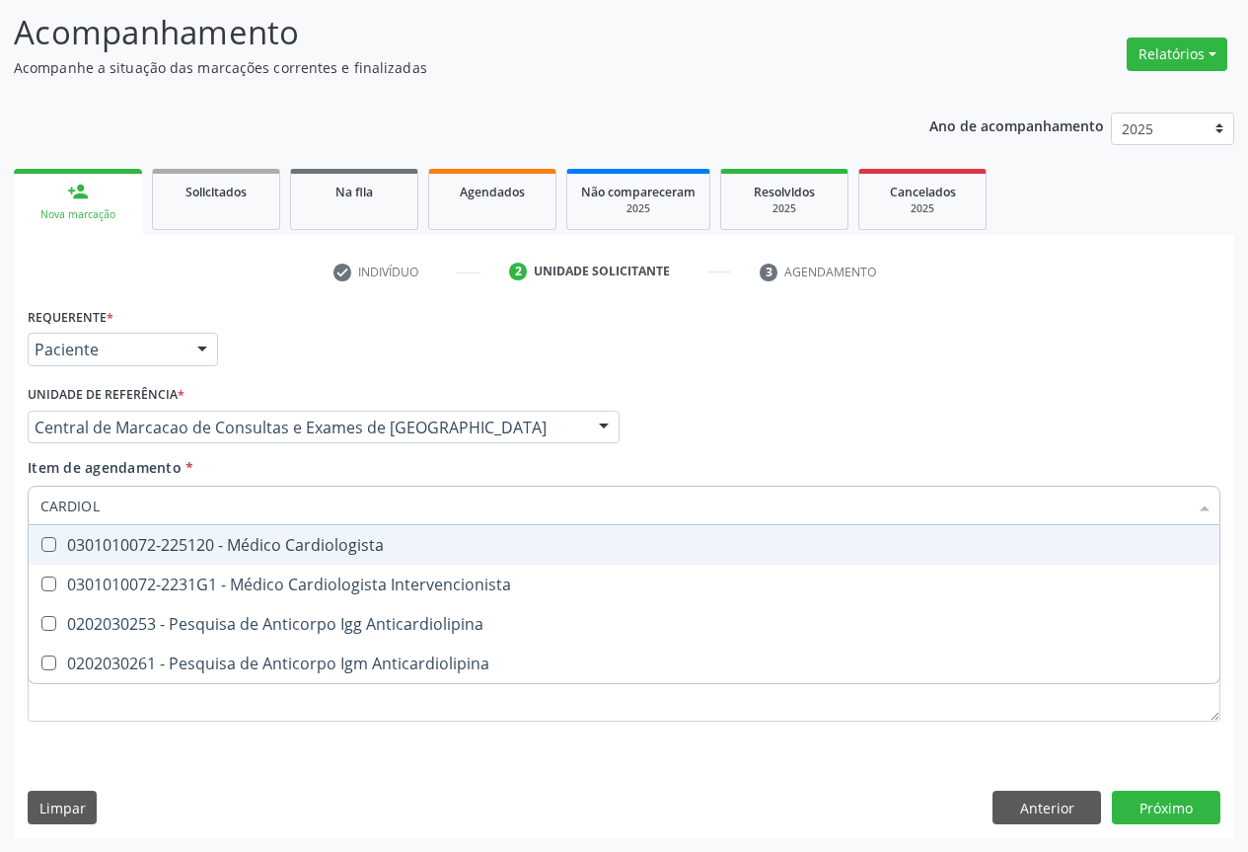
type input "CARDIOLO"
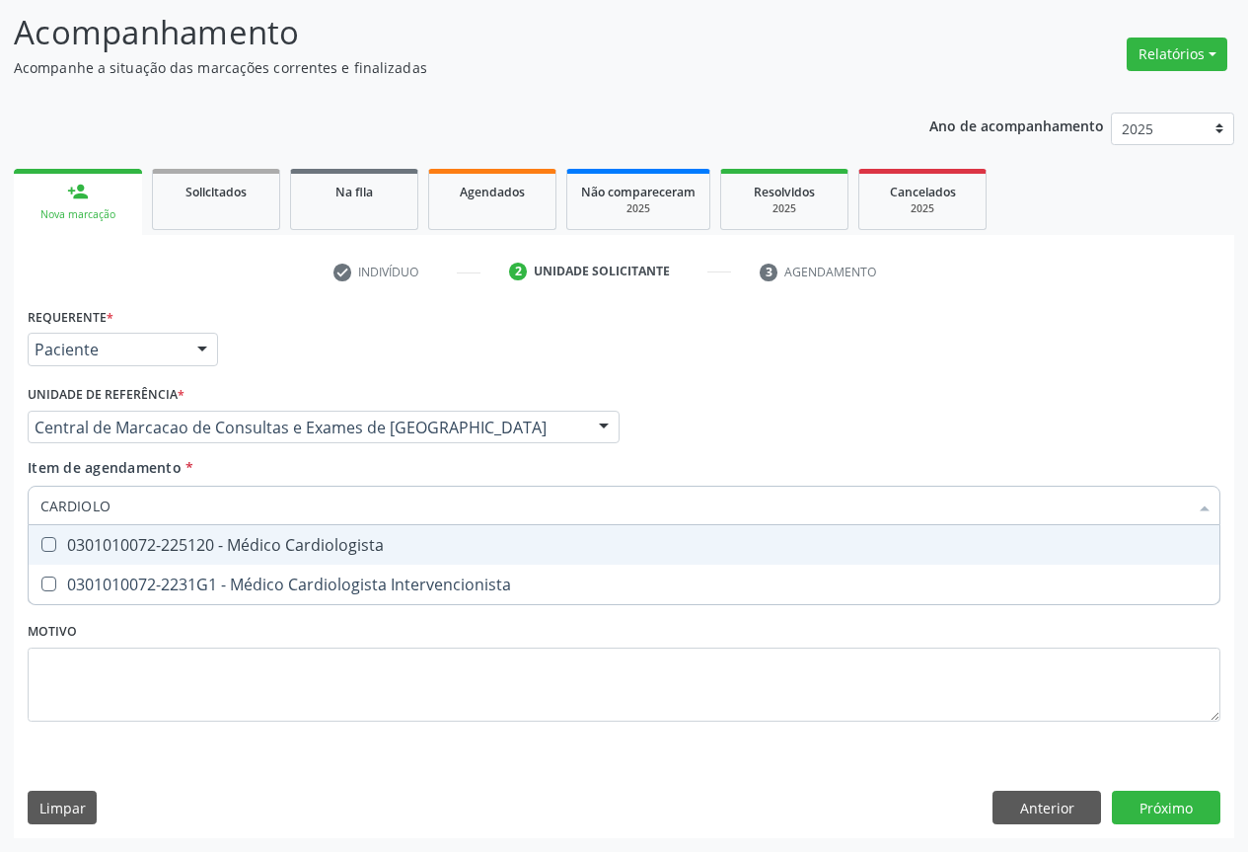
click at [345, 542] on div "0301010072-225120 - Médico Cardiologista" at bounding box center [623, 545] width 1167 height 16
checkbox Cardiologista "true"
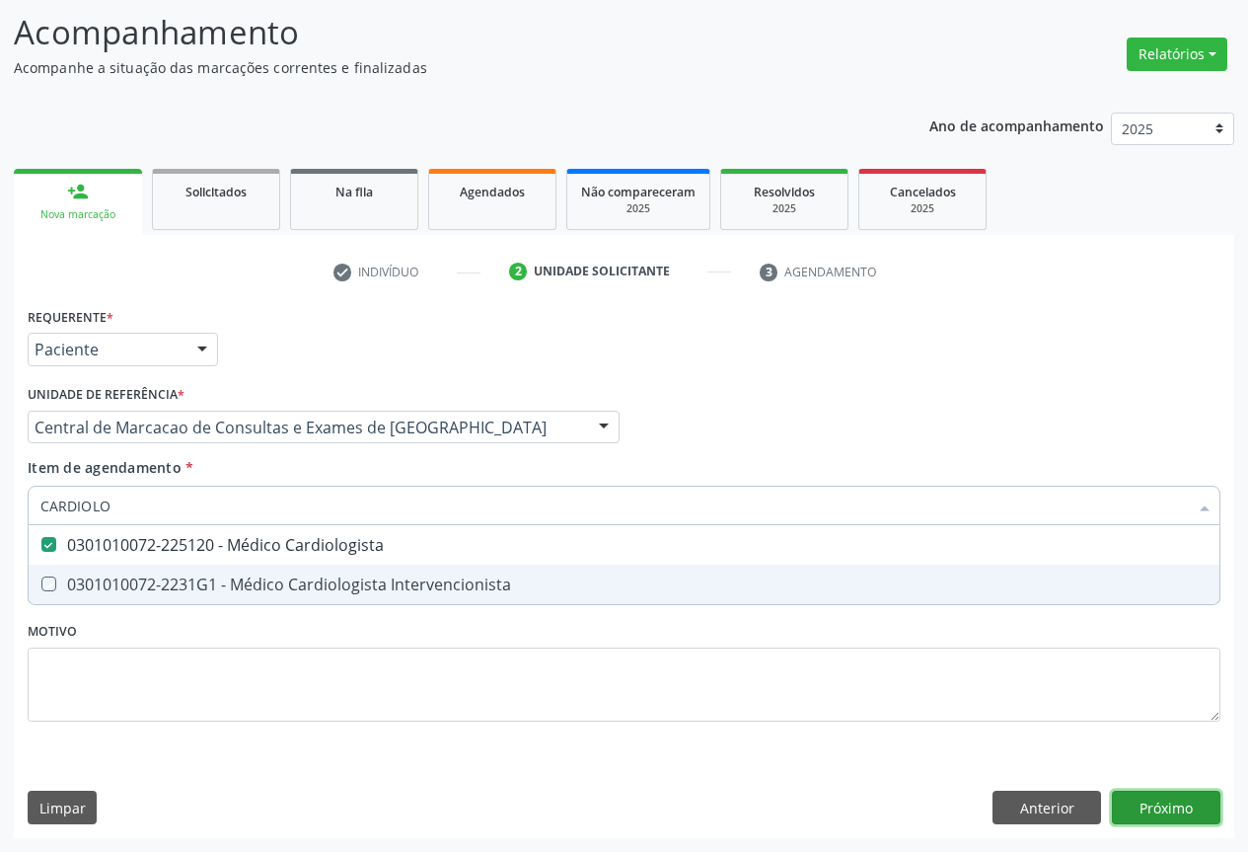
click at [1170, 813] on div "Requerente * Paciente Profissional de Saúde Paciente Nenhum resultado encontrad…" at bounding box center [624, 570] width 1221 height 536
checkbox Intervencionista "true"
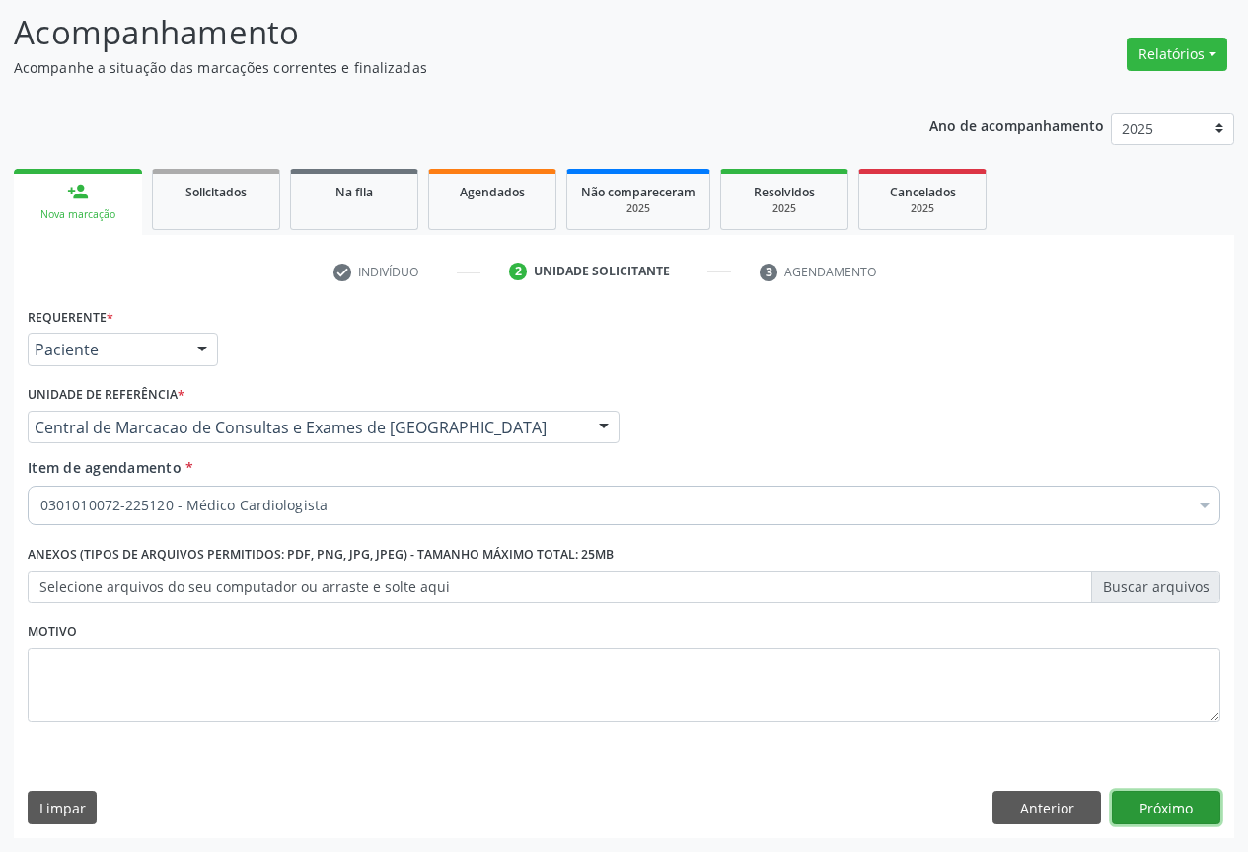
click at [1164, 796] on button "Próximo" at bounding box center [1166, 807] width 109 height 34
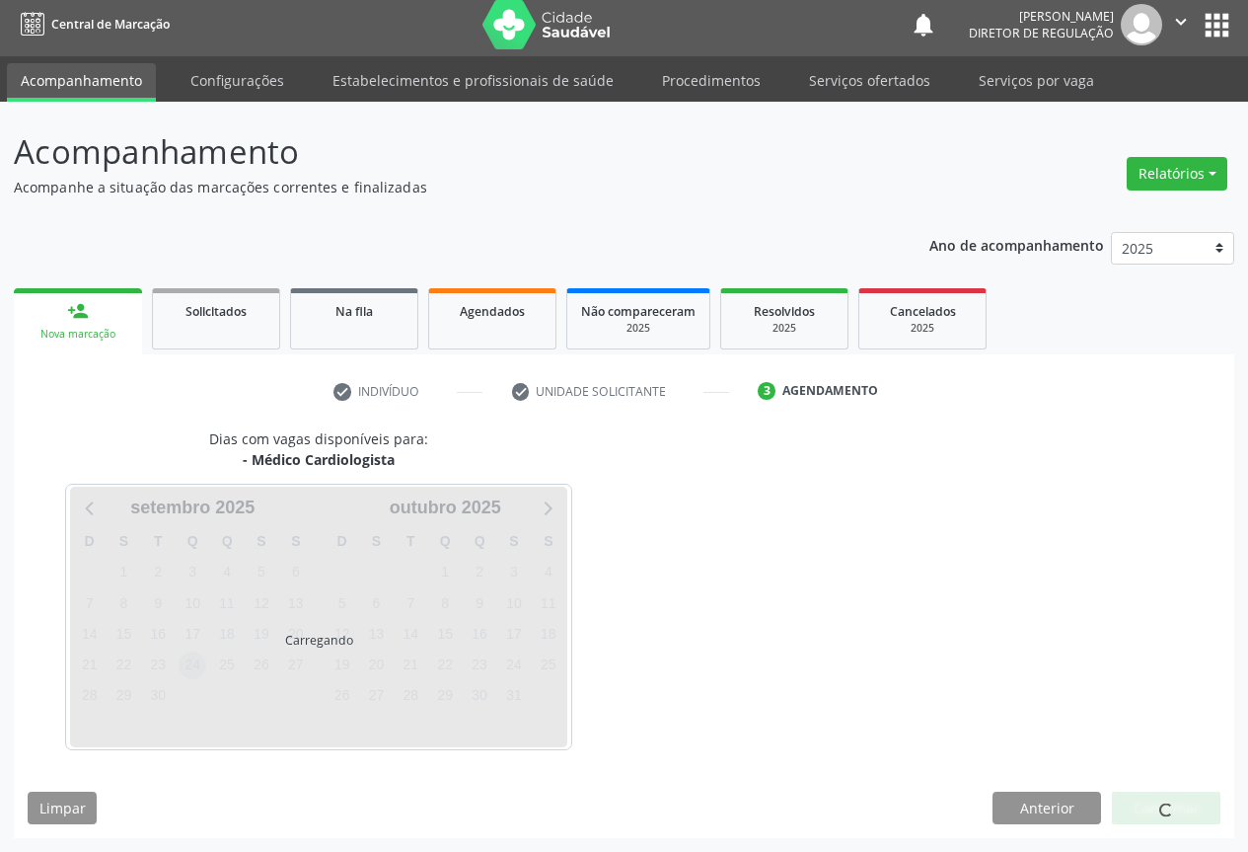
scroll to position [7, 0]
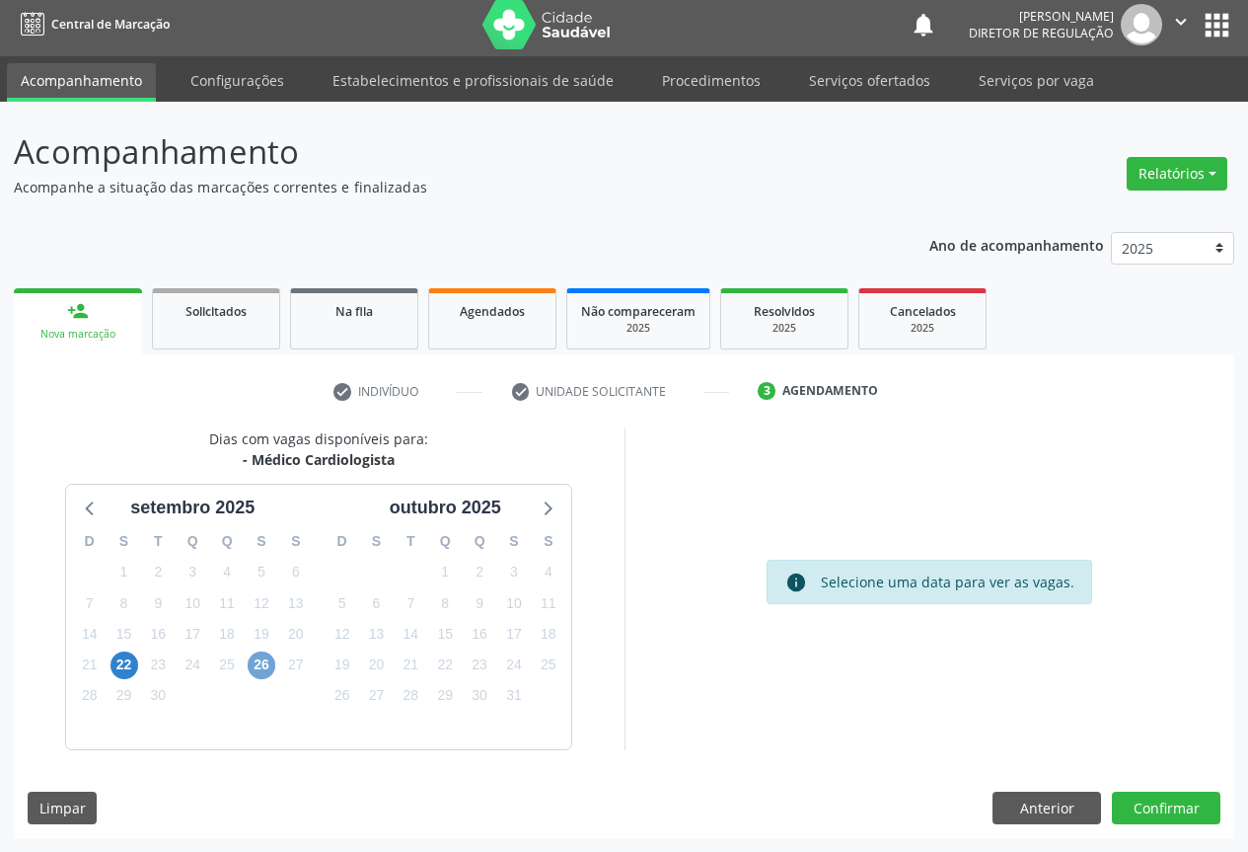
click at [260, 671] on span "26" at bounding box center [262, 665] width 28 height 28
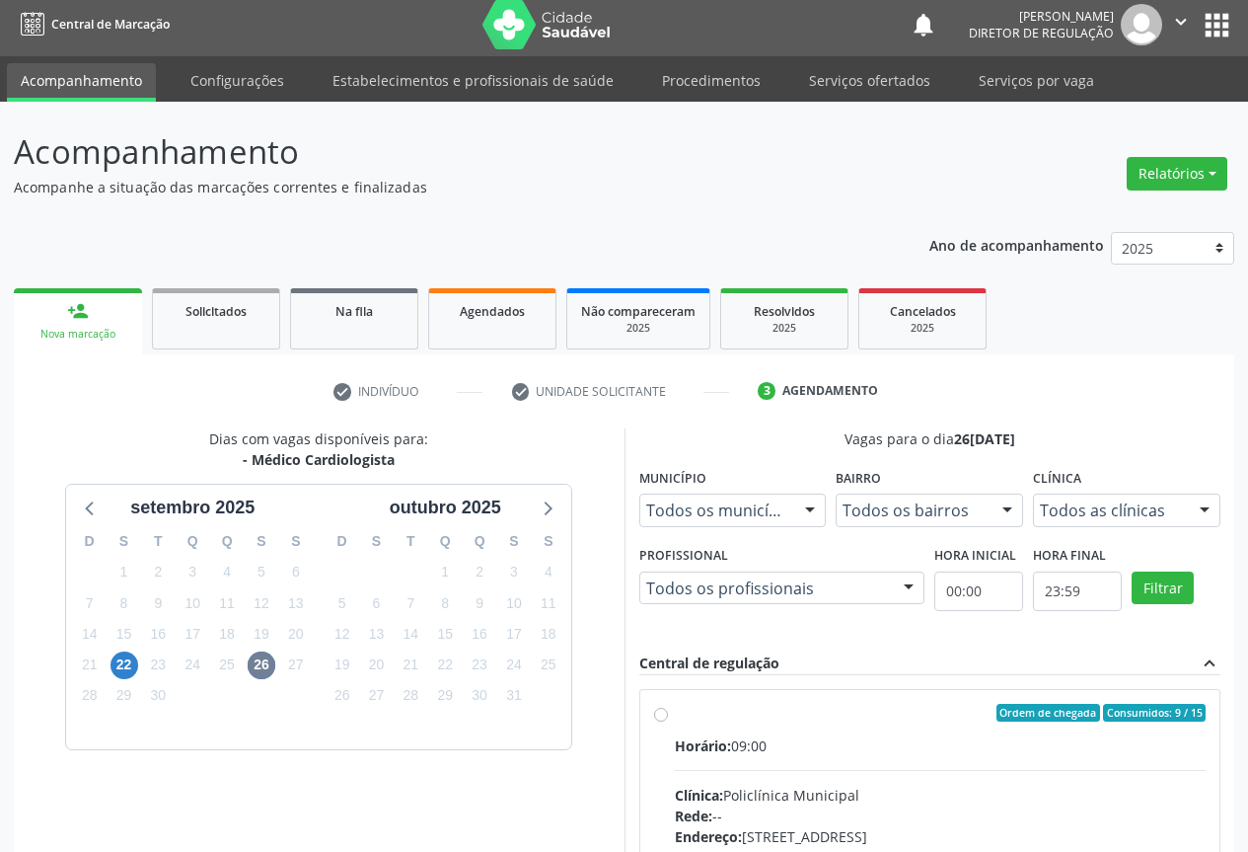
click at [668, 721] on input "Ordem de chegada Consumidos: 9 / 15 Horário: 09:00 Clínica: Policlínica Municip…" at bounding box center [661, 713] width 14 height 18
radio input "true"
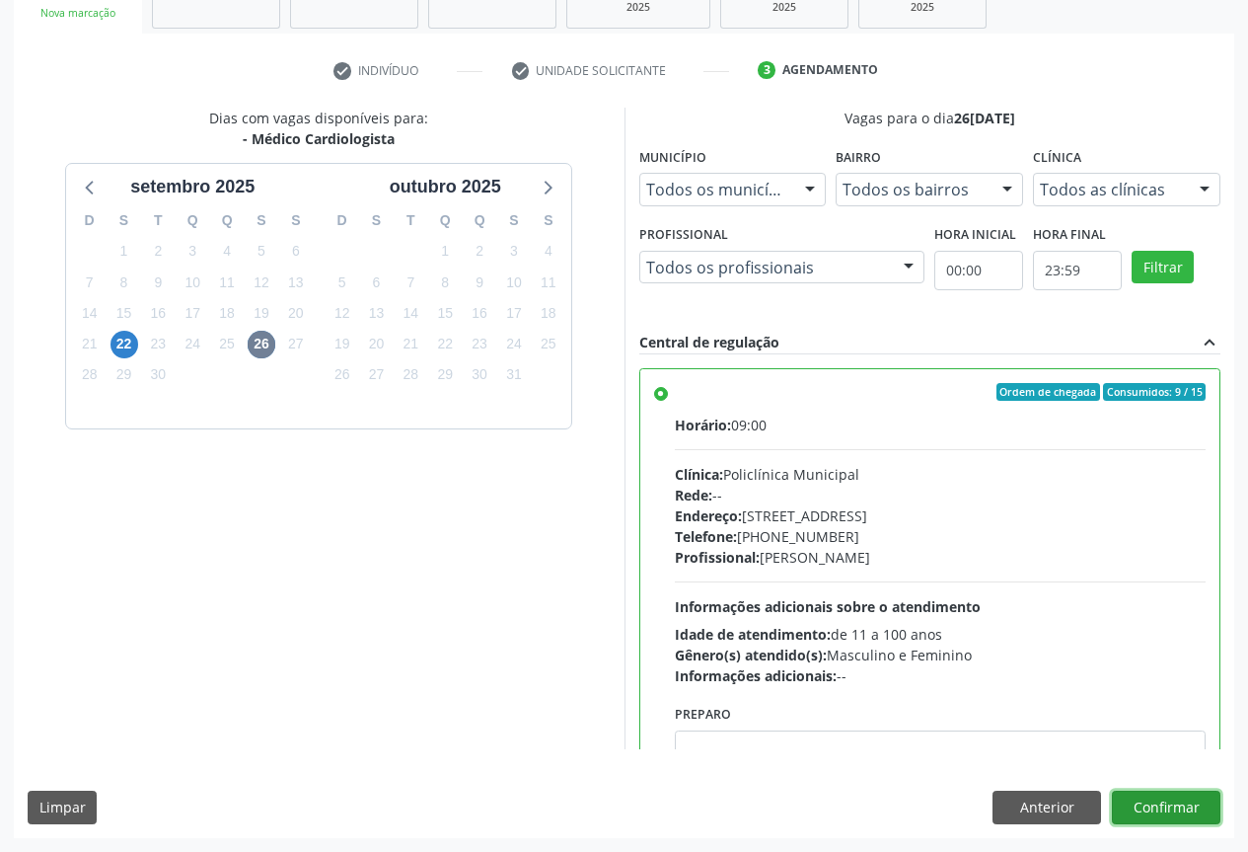
click at [1189, 811] on button "Confirmar" at bounding box center [1166, 807] width 109 height 34
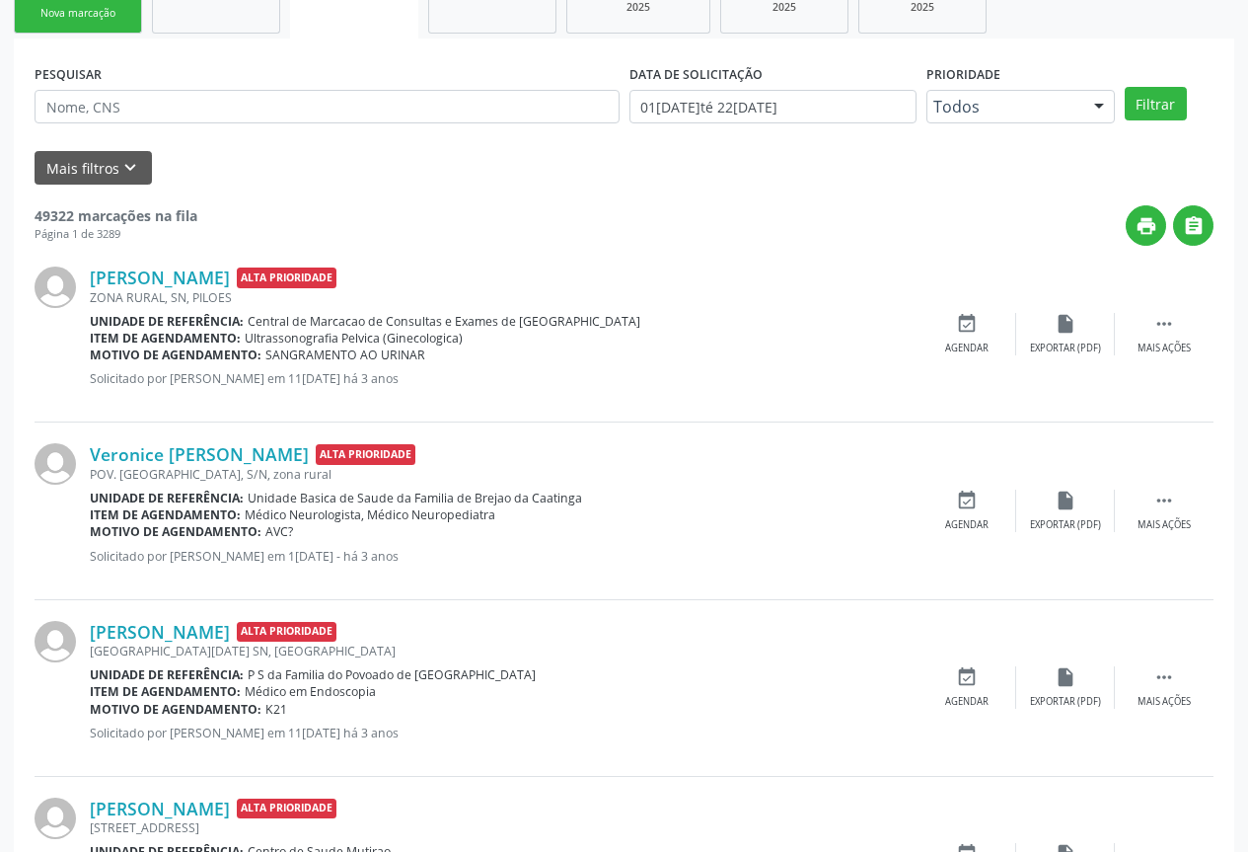
scroll to position [0, 0]
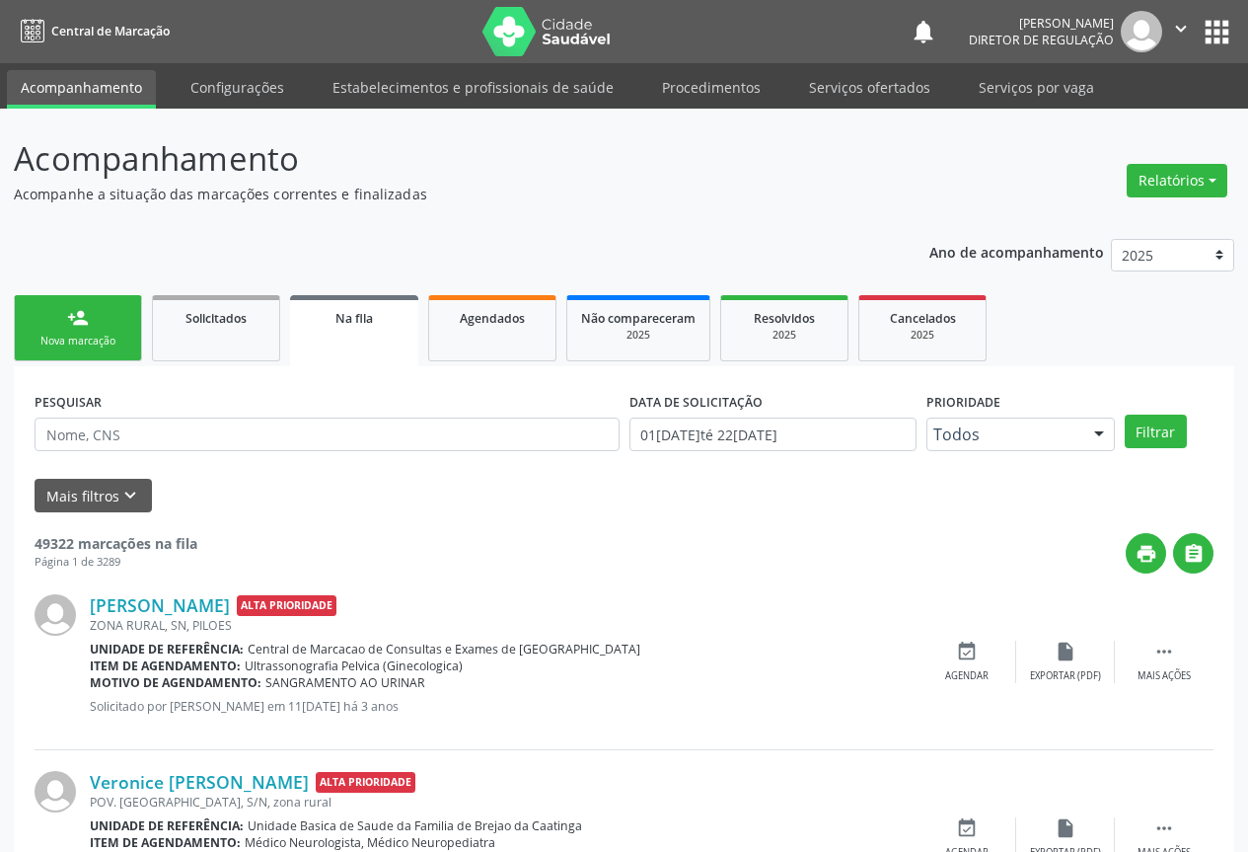
click at [1178, 34] on icon "" at bounding box center [1181, 29] width 22 height 22
click at [1111, 122] on link "Sair" at bounding box center [1131, 121] width 136 height 28
